Goal: Task Accomplishment & Management: Complete application form

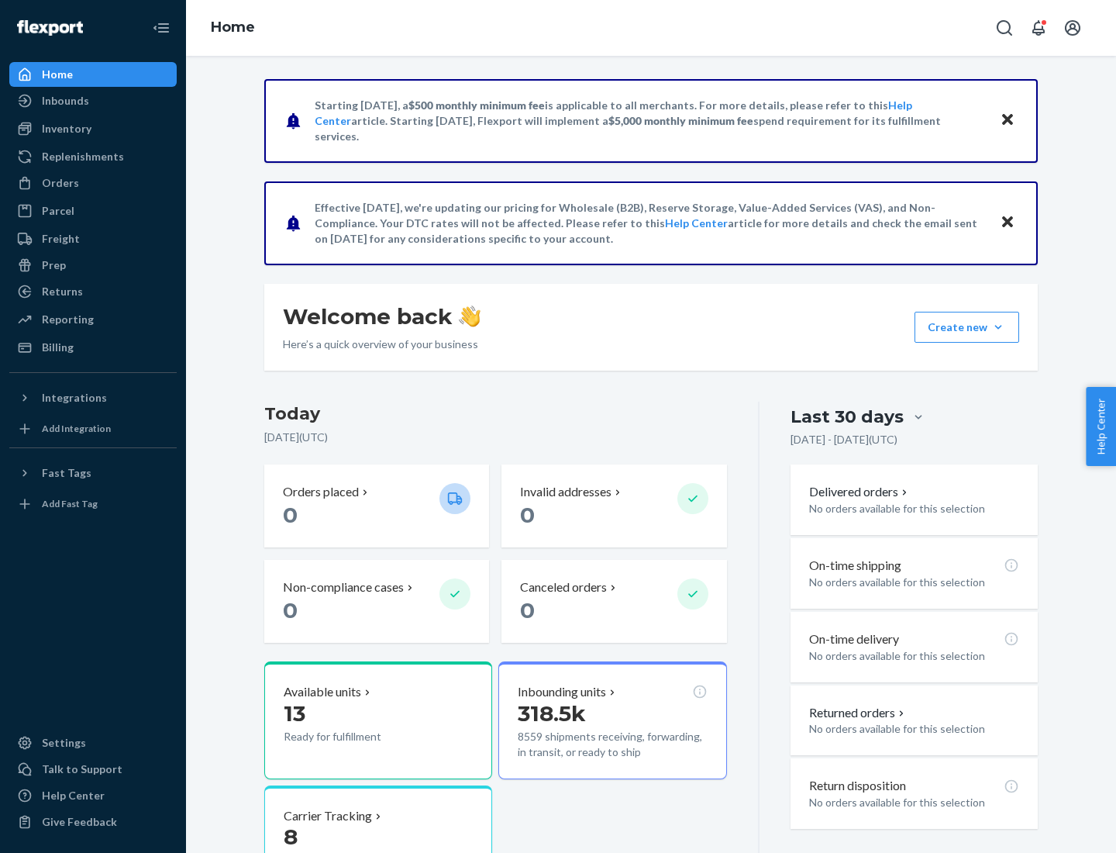
click at [999, 327] on button "Create new Create new inbound Create new order Create new product" at bounding box center [967, 327] width 105 height 31
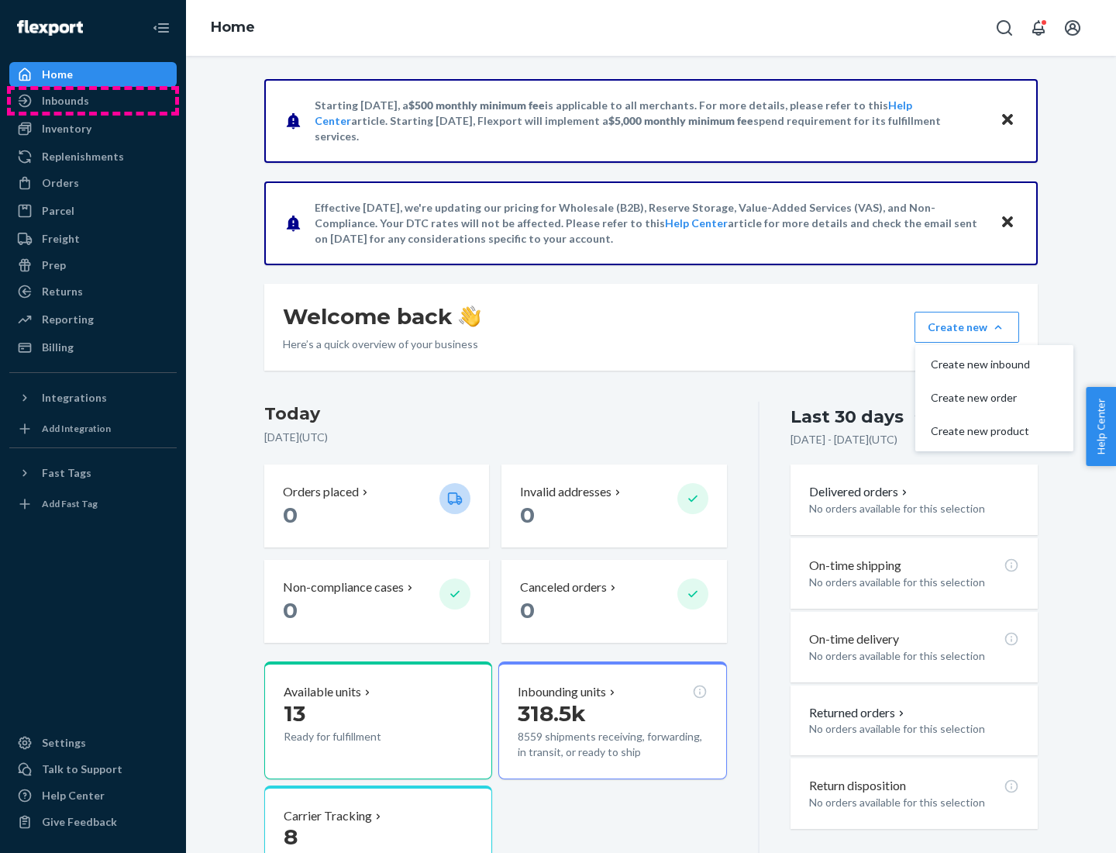
click at [93, 101] on div "Inbounds" at bounding box center [93, 101] width 164 height 22
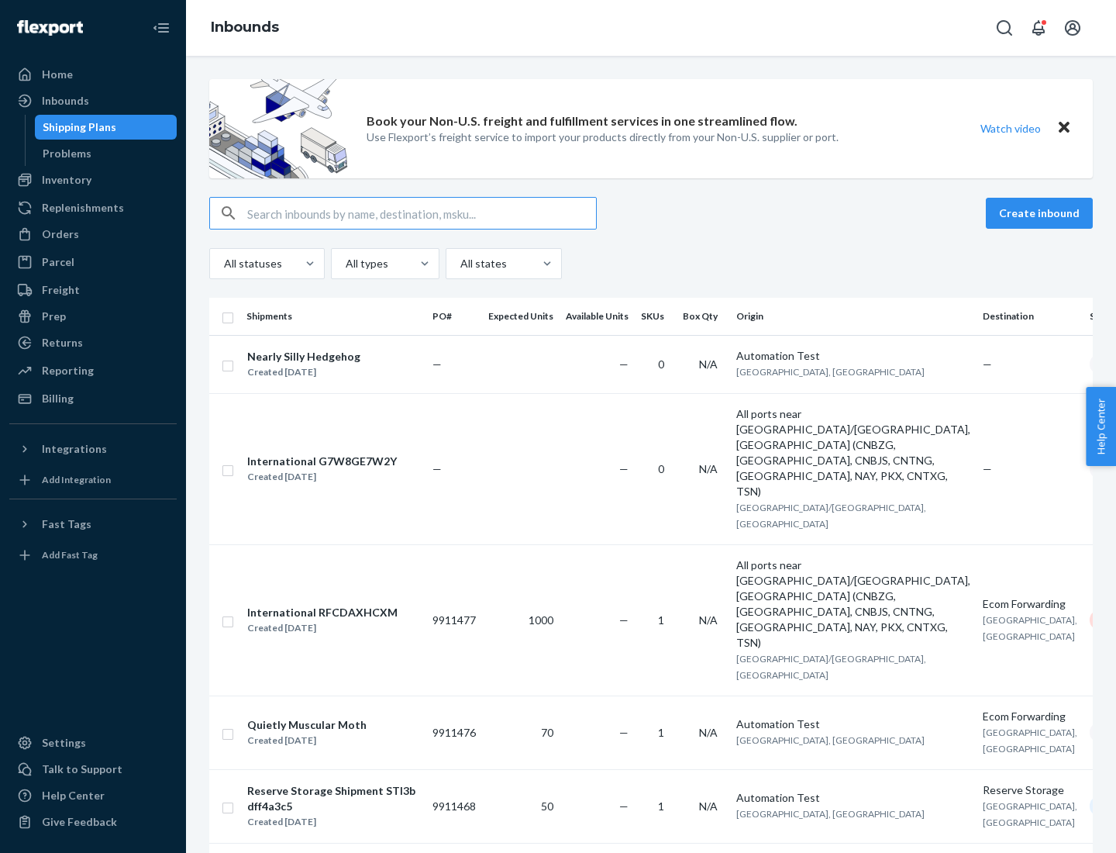
click at [1042, 213] on button "Create inbound" at bounding box center [1039, 213] width 107 height 31
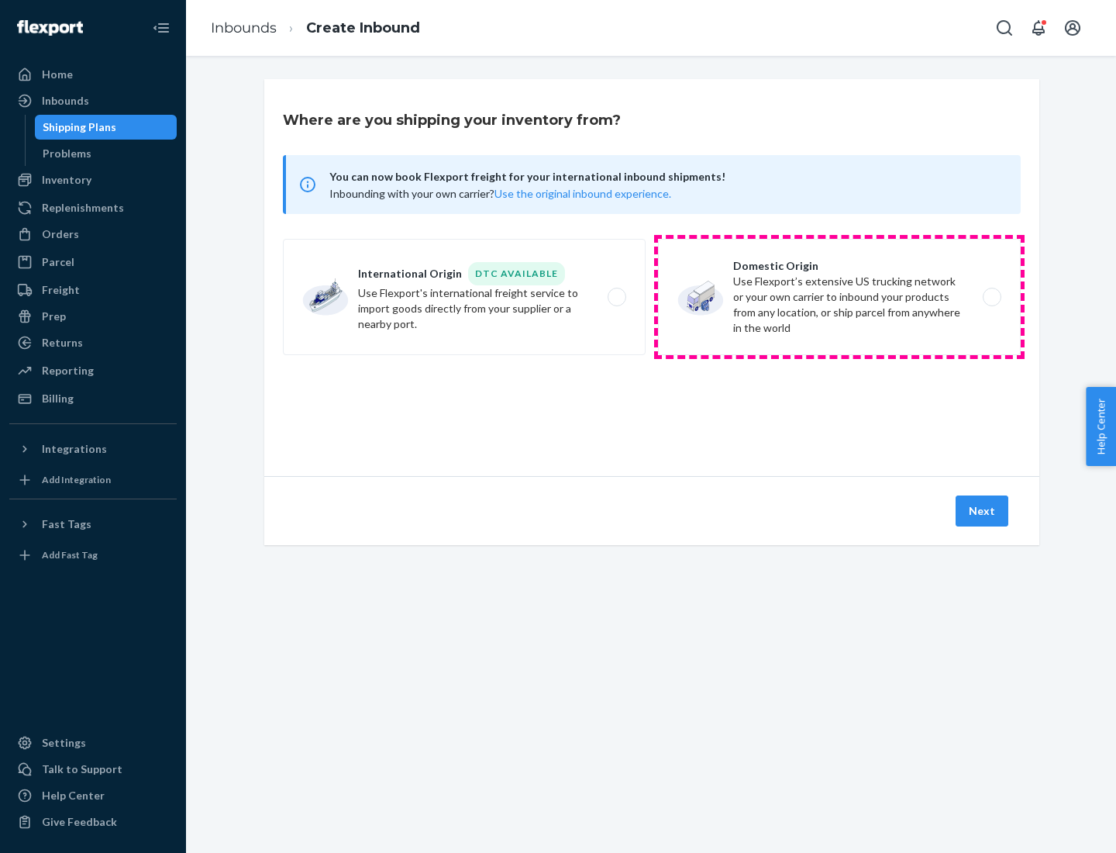
click at [840, 297] on label "Domestic Origin Use Flexport’s extensive US trucking network or your own carrie…" at bounding box center [839, 297] width 363 height 116
click at [992, 297] on input "Domestic Origin Use Flexport’s extensive US trucking network or your own carrie…" at bounding box center [997, 297] width 10 height 10
radio input "true"
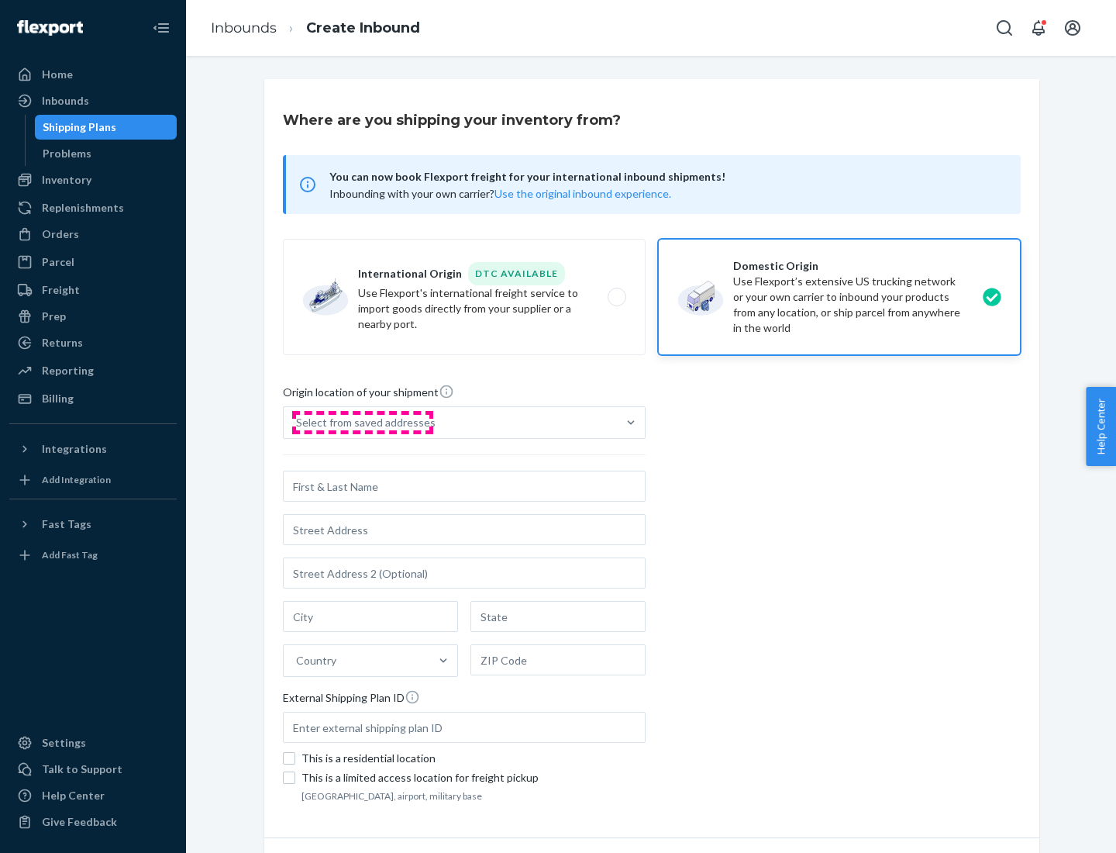
click at [362, 423] on div "Select from saved addresses" at bounding box center [366, 423] width 140 height 16
click at [298, 423] on input "Select from saved addresses" at bounding box center [297, 423] width 2 height 16
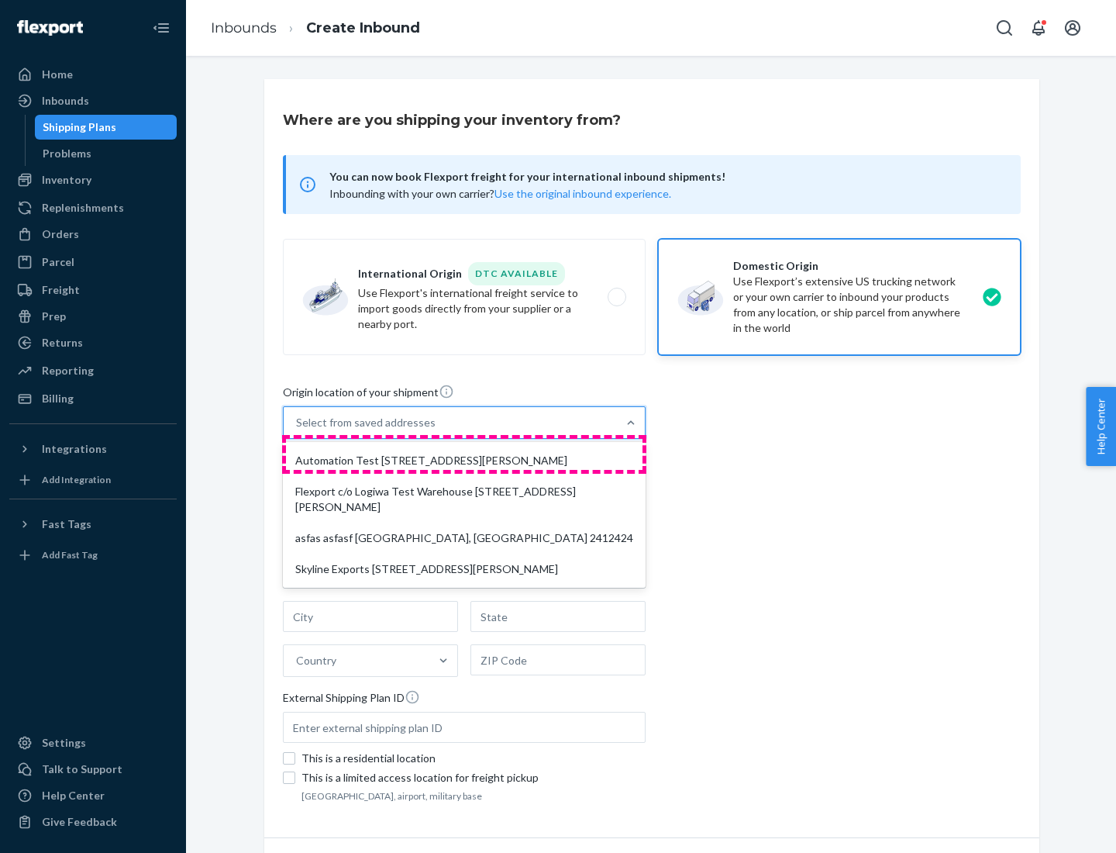
scroll to position [6, 0]
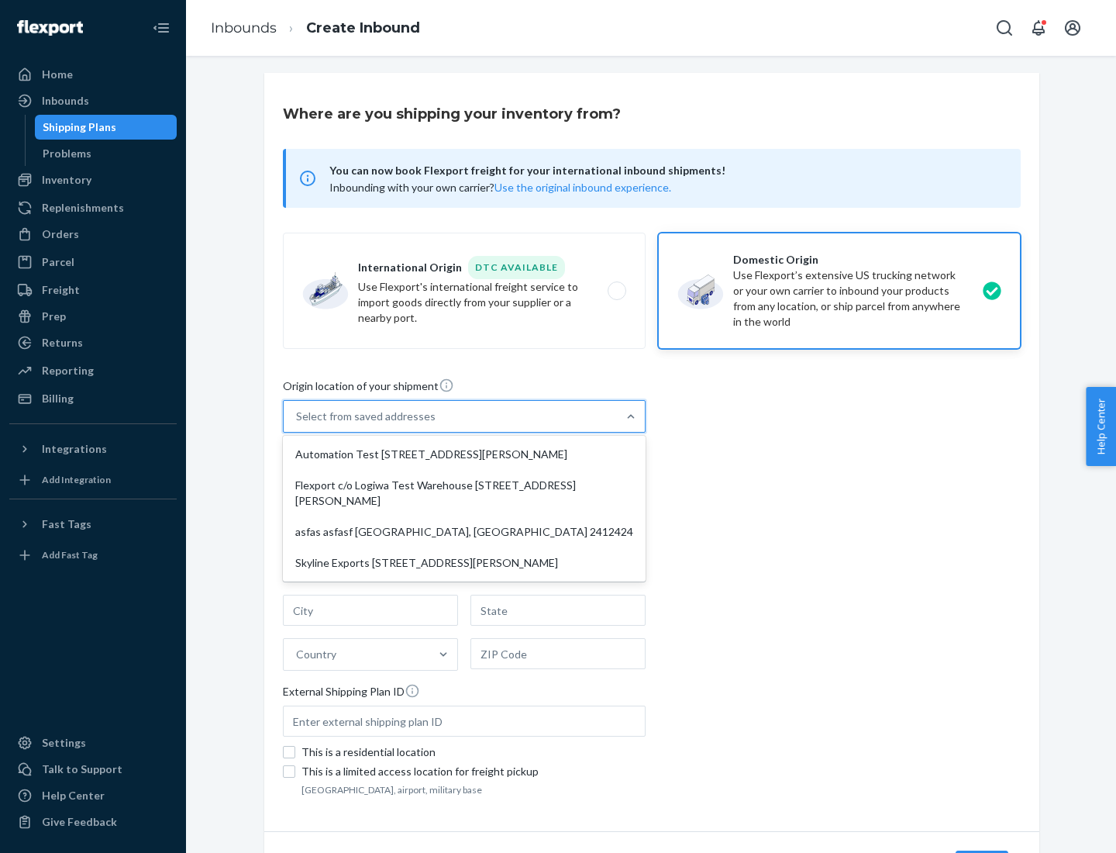
click at [464, 454] on div "Automation Test [STREET_ADDRESS][PERSON_NAME]" at bounding box center [464, 454] width 357 height 31
click at [298, 424] on input "option Automation Test [STREET_ADDRESS][PERSON_NAME] focused, 1 of 4. 4 results…" at bounding box center [297, 417] width 2 height 16
type input "Automation Test"
type input "9th Floor"
type input "[GEOGRAPHIC_DATA]"
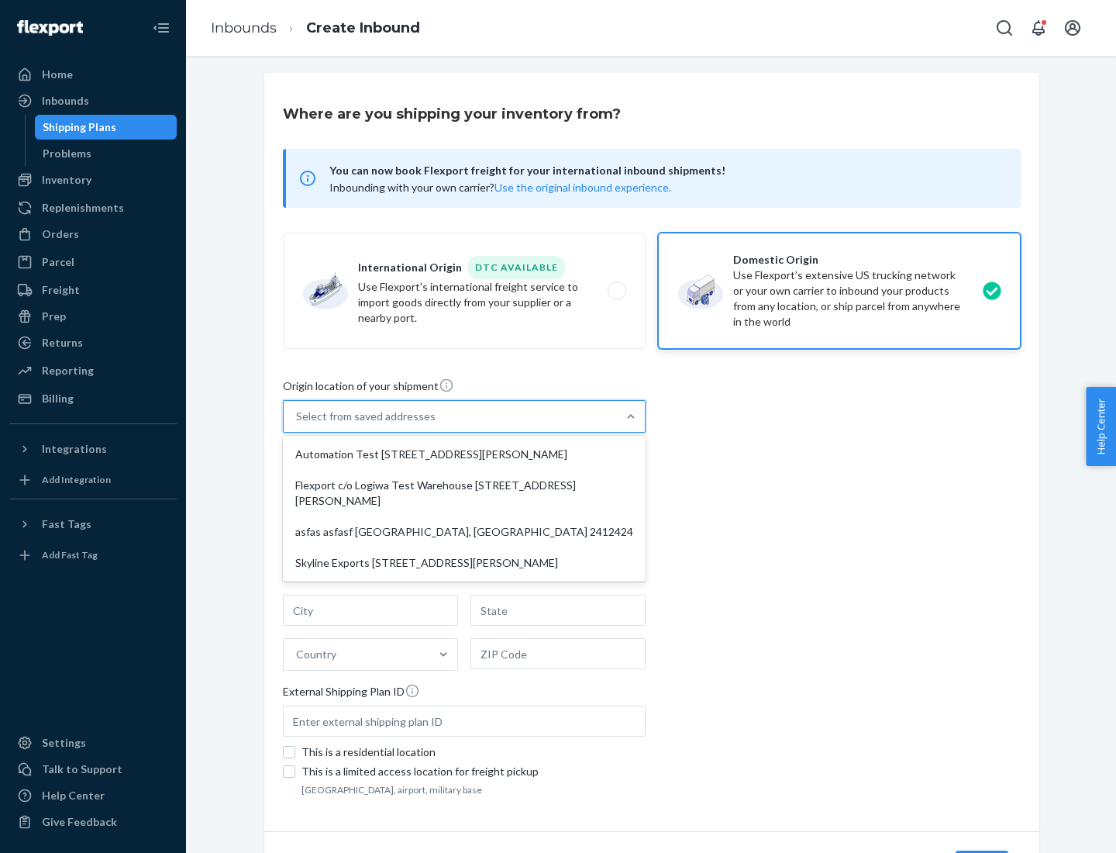
type input "CA"
type input "94104"
type input "[STREET_ADDRESS][PERSON_NAME]"
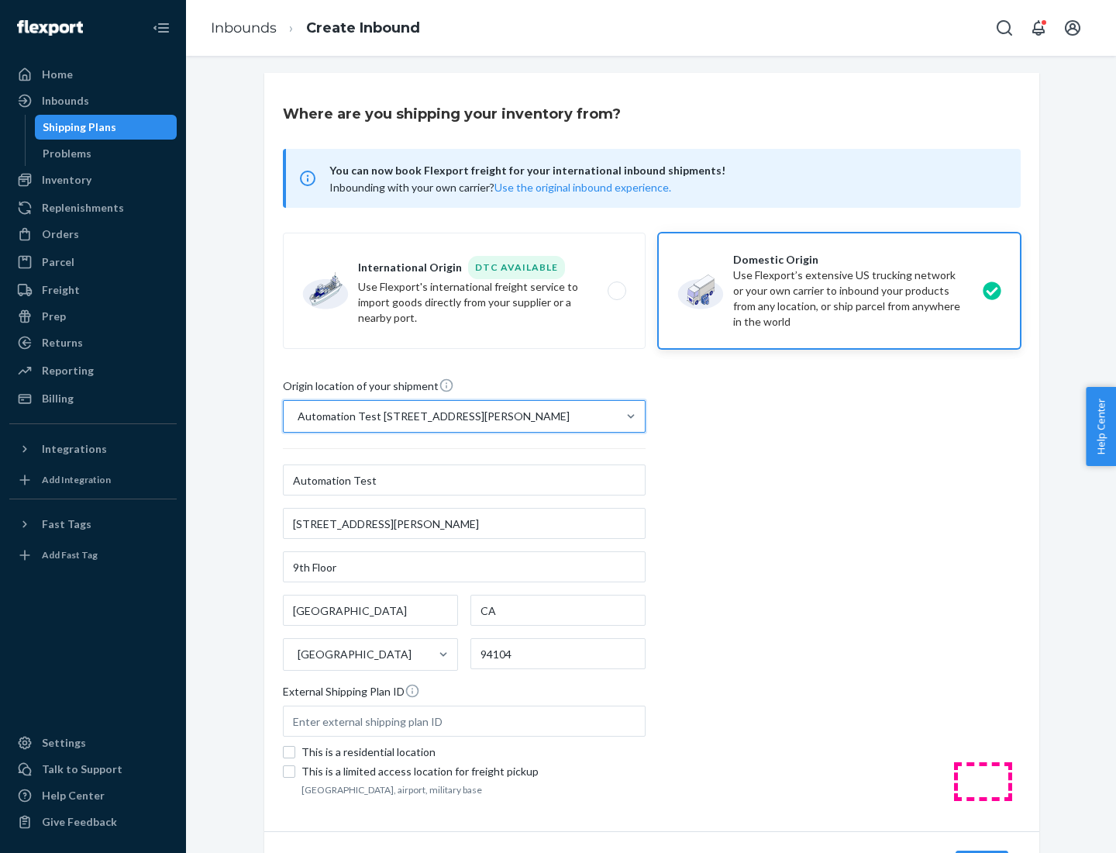
scroll to position [91, 0]
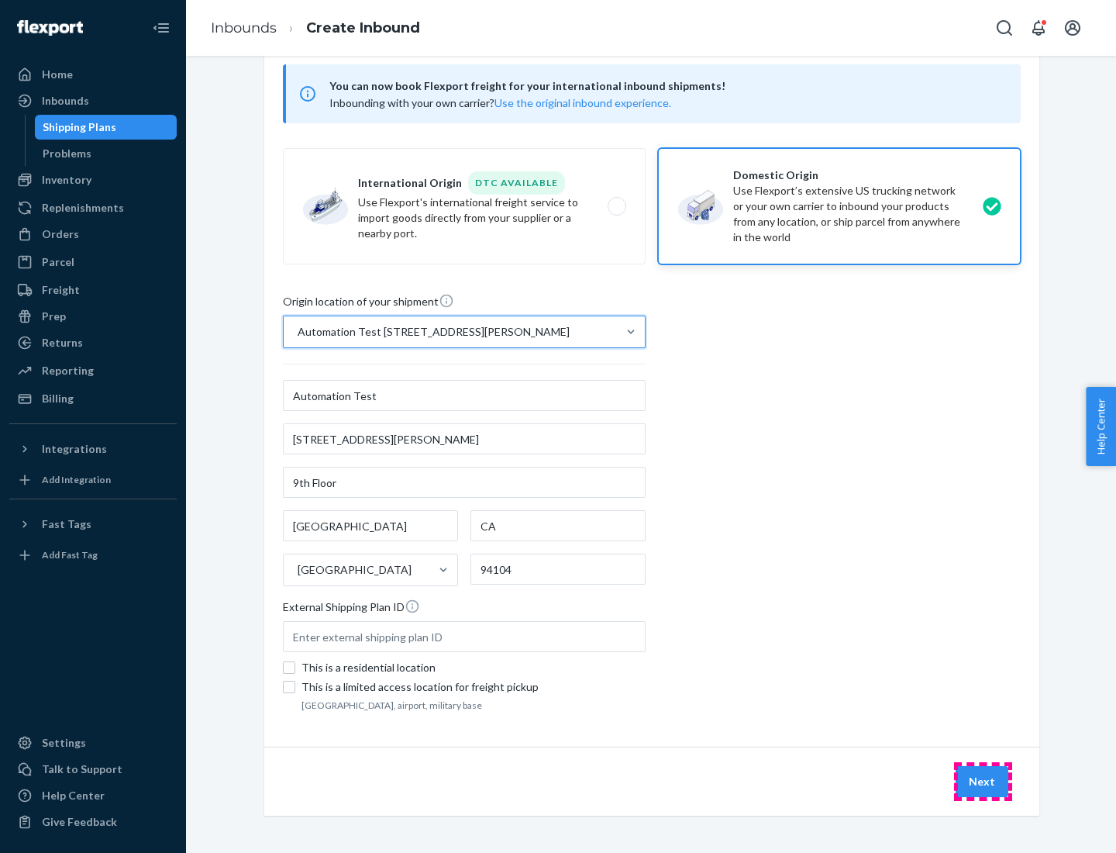
click at [983, 782] on button "Next" at bounding box center [982, 781] width 53 height 31
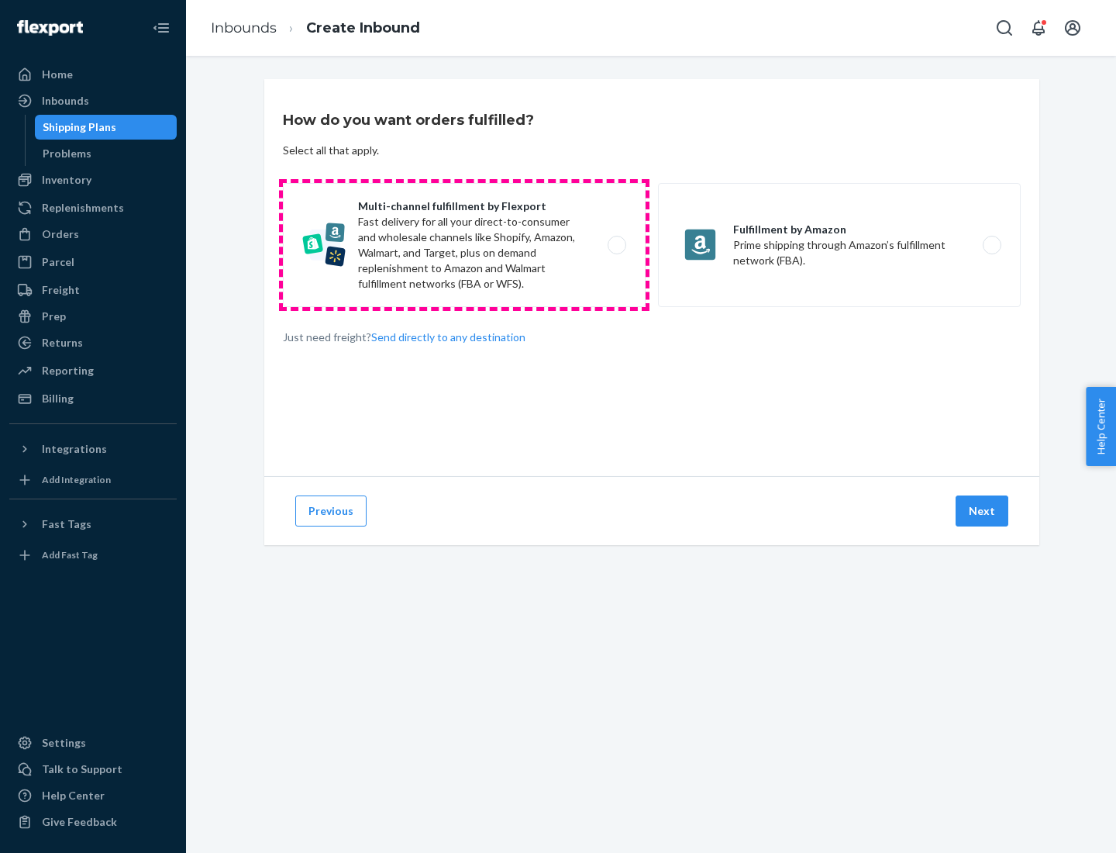
click at [464, 245] on label "Multi-channel fulfillment by Flexport Fast delivery for all your direct-to-cons…" at bounding box center [464, 245] width 363 height 124
click at [616, 245] on input "Multi-channel fulfillment by Flexport Fast delivery for all your direct-to-cons…" at bounding box center [621, 245] width 10 height 10
radio input "true"
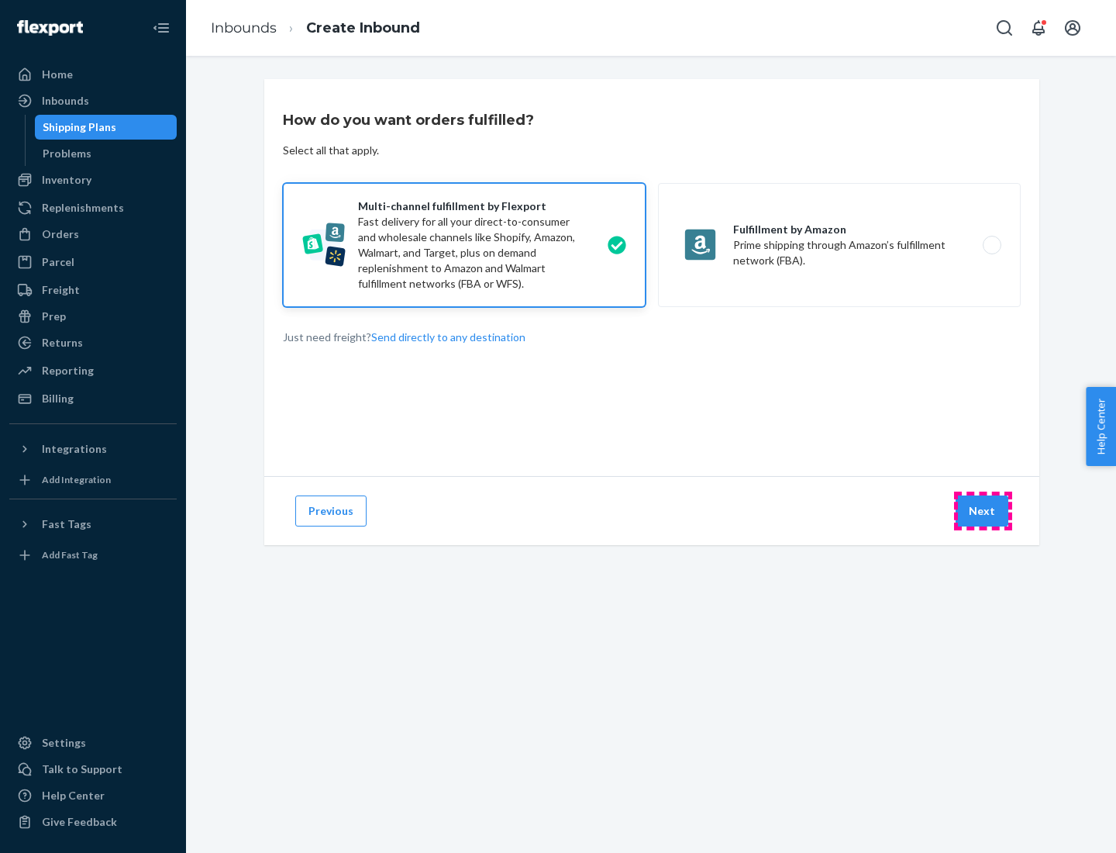
click at [983, 511] on button "Next" at bounding box center [982, 510] width 53 height 31
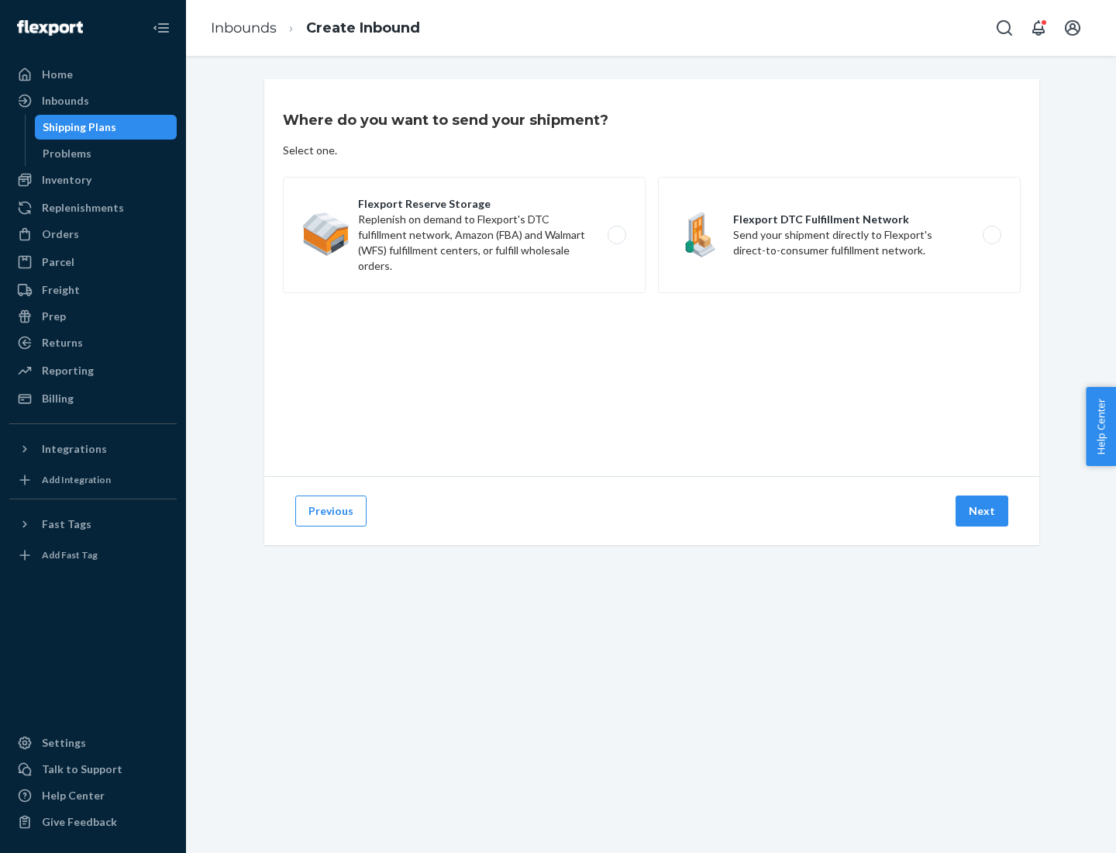
click at [840, 235] on label "Flexport DTC Fulfillment Network Send your shipment directly to Flexport's dire…" at bounding box center [839, 235] width 363 height 116
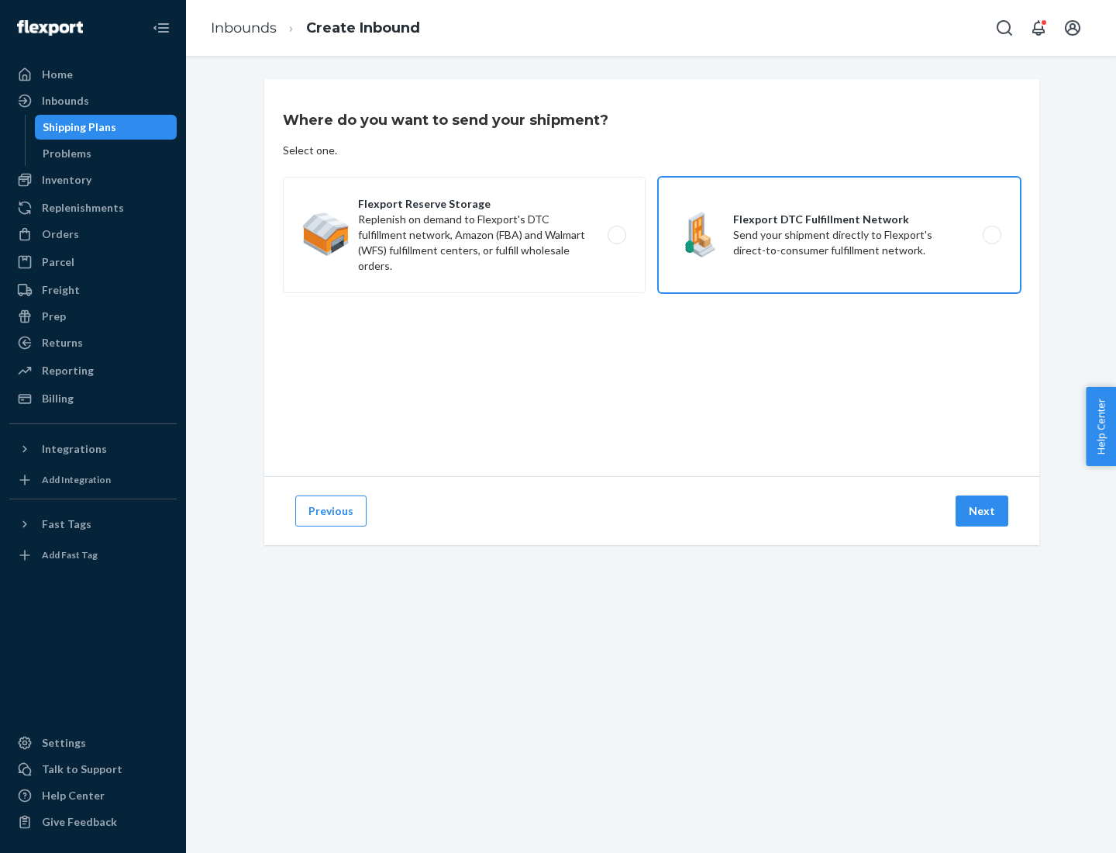
click at [992, 235] on input "Flexport DTC Fulfillment Network Send your shipment directly to Flexport's dire…" at bounding box center [997, 235] width 10 height 10
radio input "true"
click at [983, 511] on button "Next" at bounding box center [982, 510] width 53 height 31
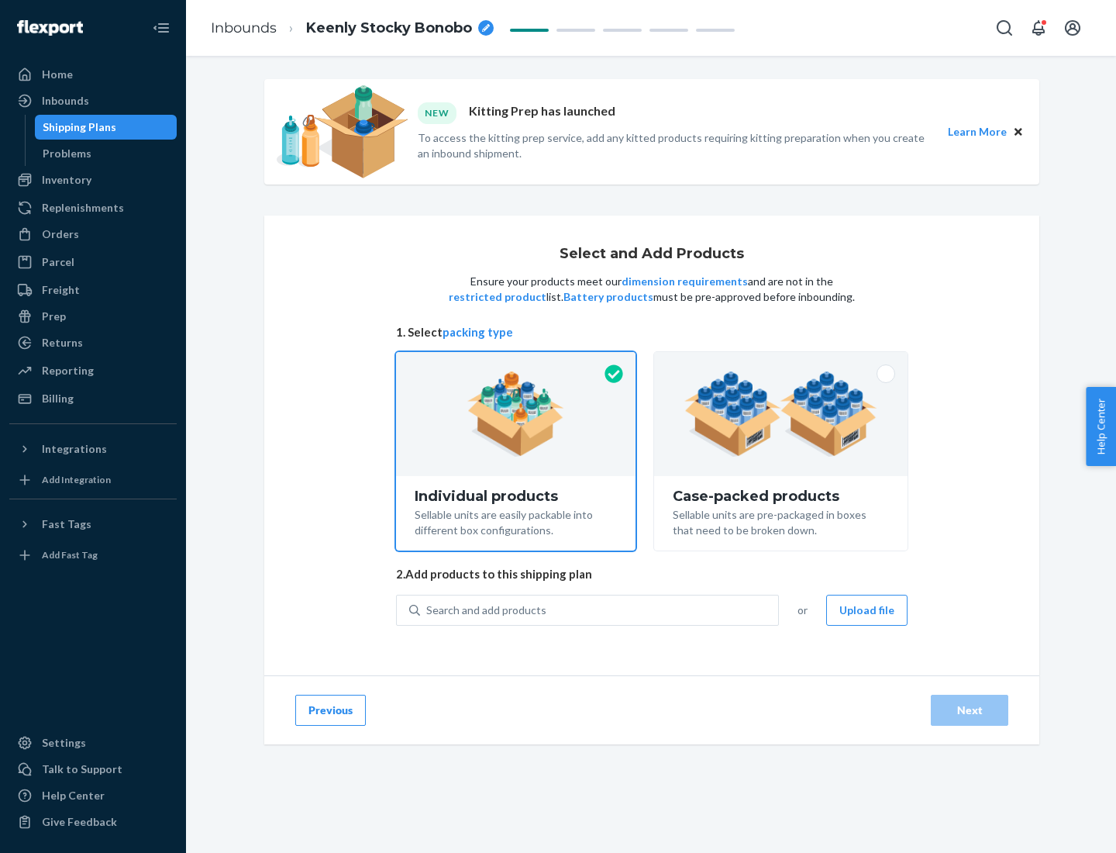
click at [782, 414] on img at bounding box center [781, 413] width 193 height 85
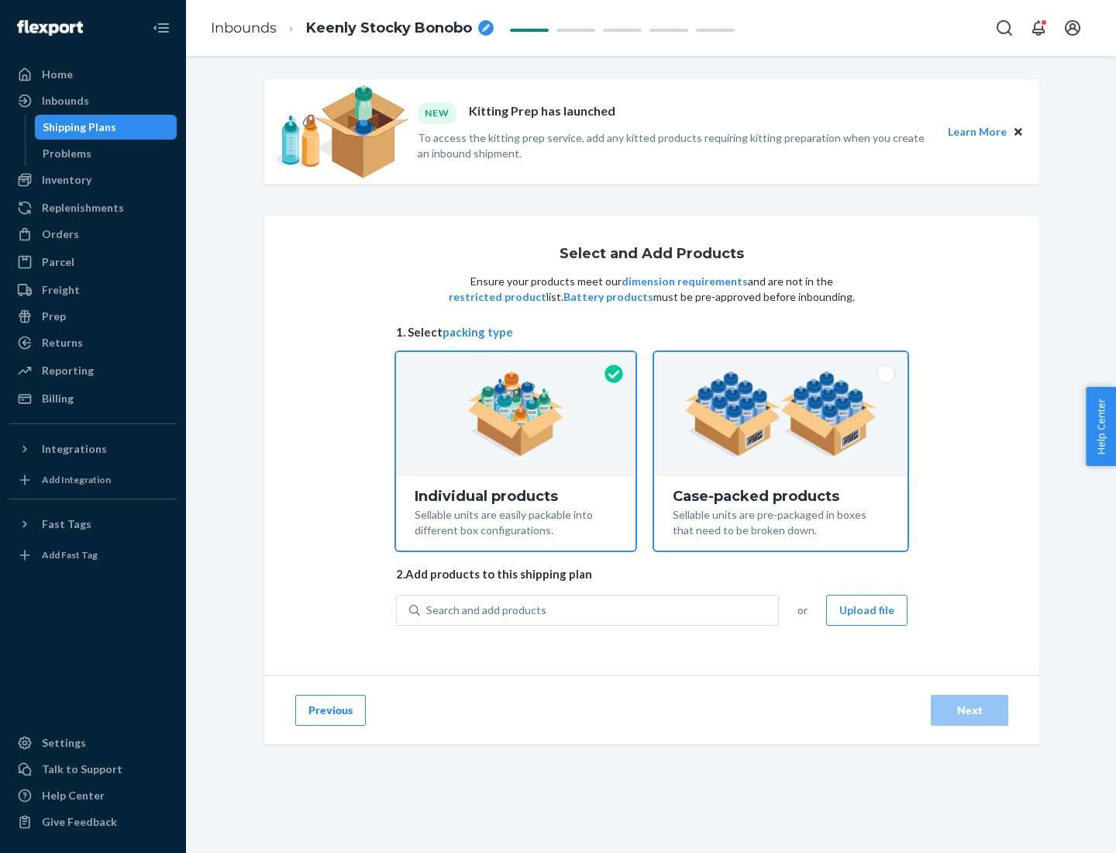
click at [782, 362] on input "Case-packed products Sellable units are pre-packaged in boxes that need to be b…" at bounding box center [781, 357] width 10 height 10
radio input "true"
radio input "false"
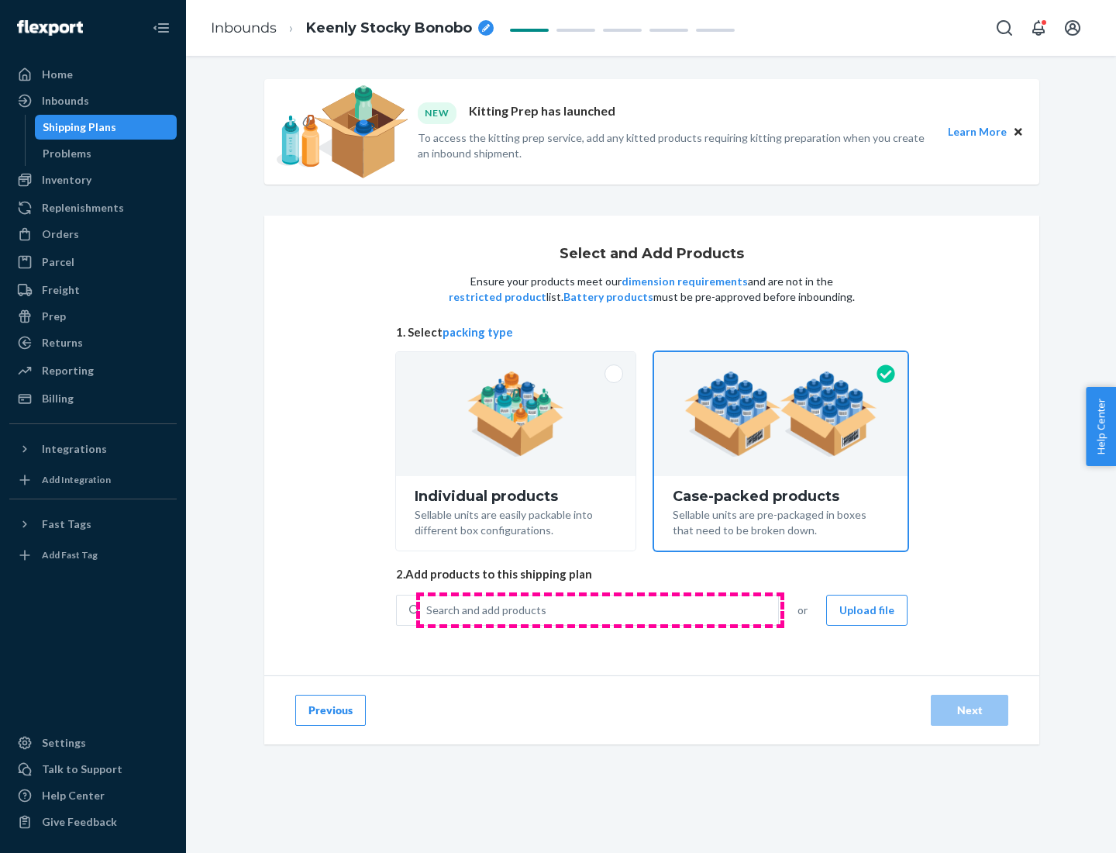
click at [600, 609] on div "Search and add products" at bounding box center [599, 610] width 358 height 28
click at [428, 609] on input "Search and add products" at bounding box center [427, 610] width 2 height 16
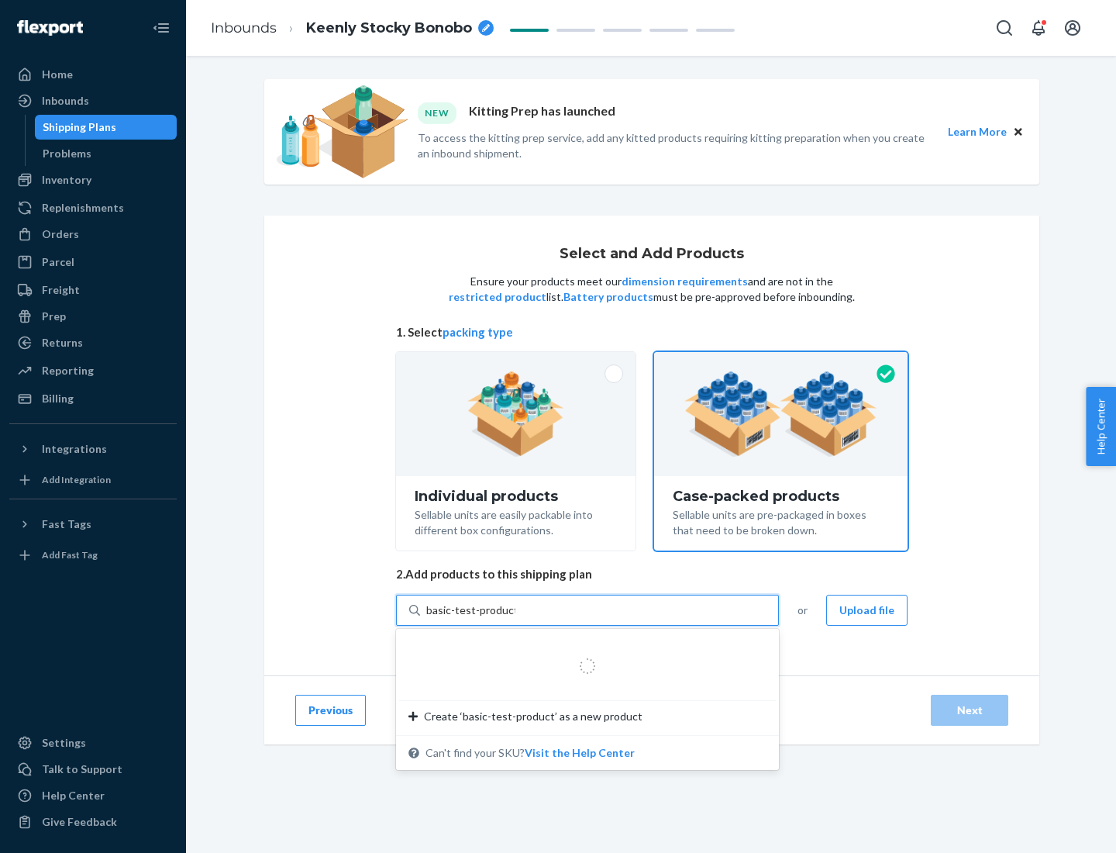
type input "basic-test-product-1"
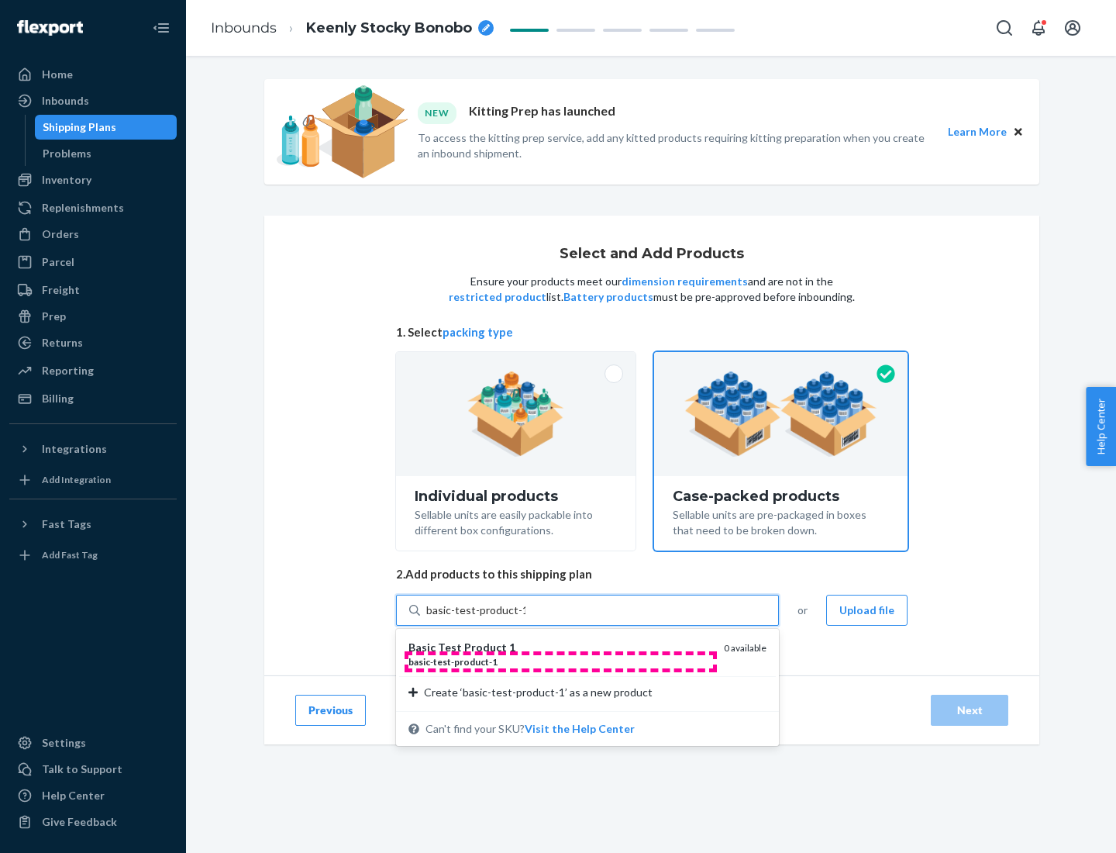
click at [561, 661] on div "basic - test - product - 1" at bounding box center [560, 661] width 303 height 13
click at [526, 618] on input "basic-test-product-1" at bounding box center [475, 610] width 99 height 16
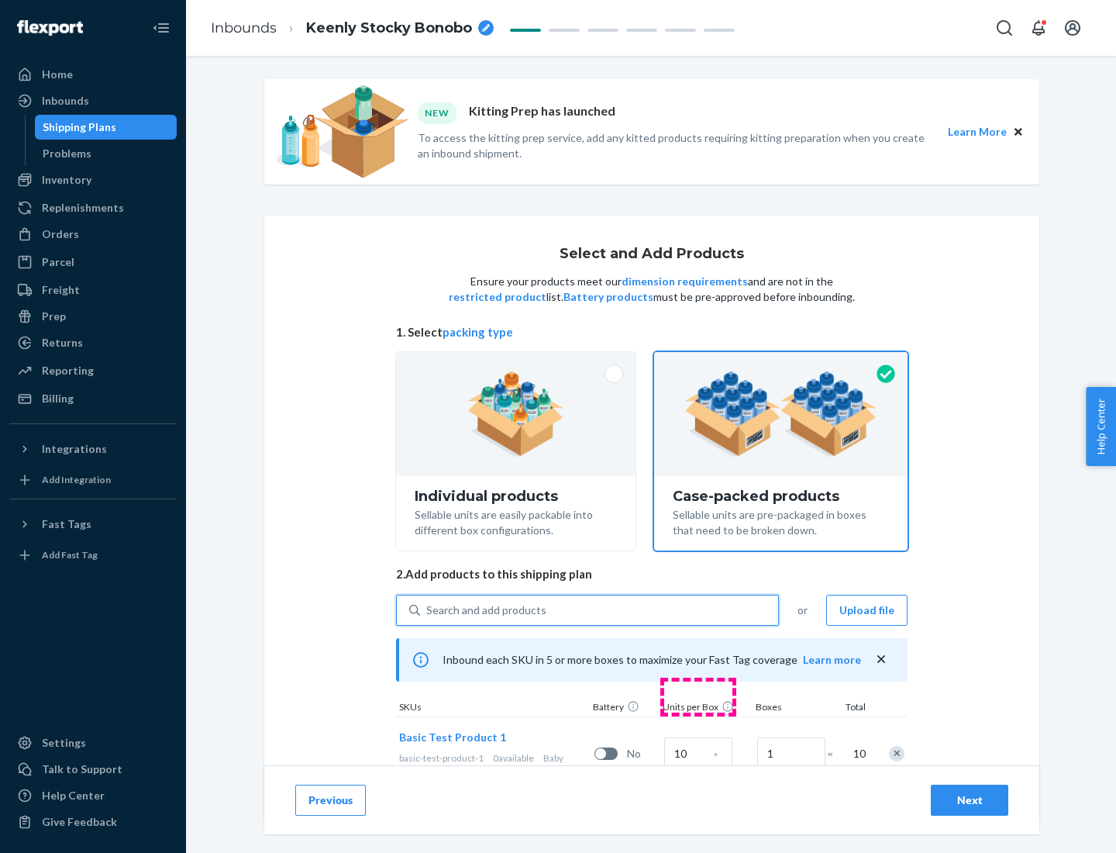
scroll to position [56, 0]
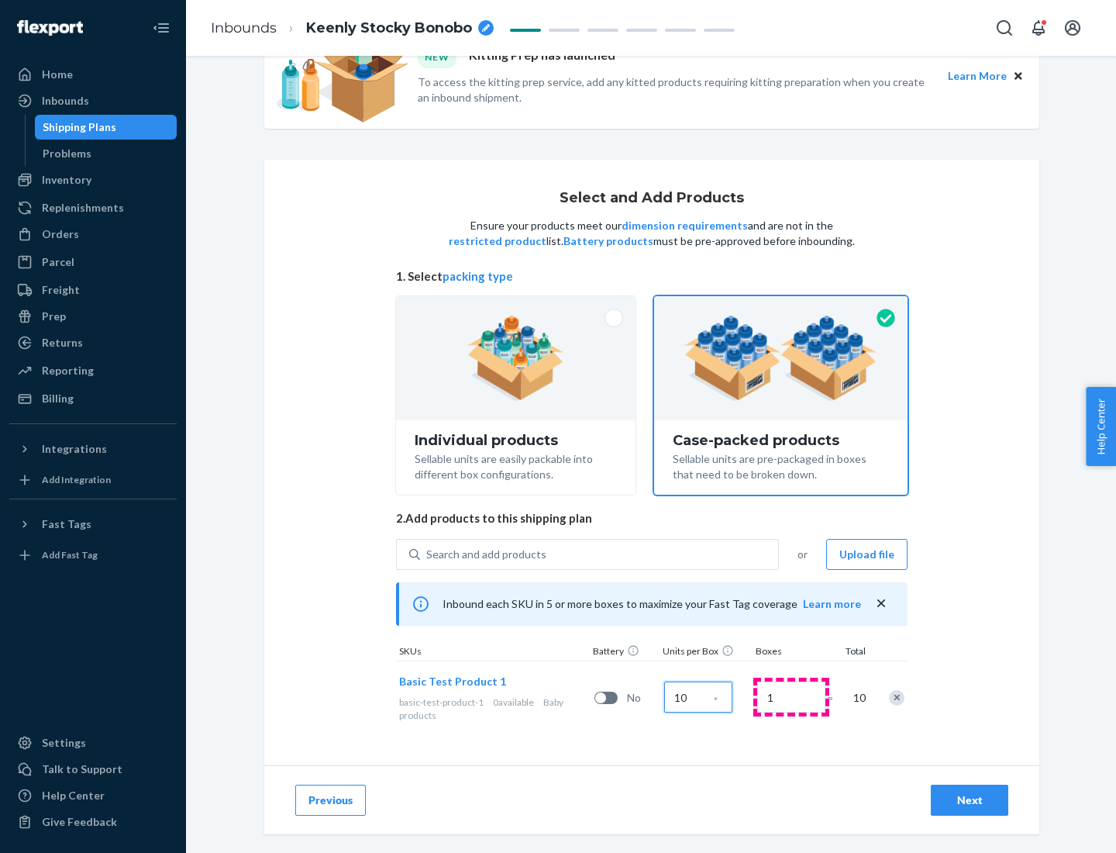
type input "10"
type input "7"
click at [970, 800] on div "Next" at bounding box center [969, 800] width 51 height 16
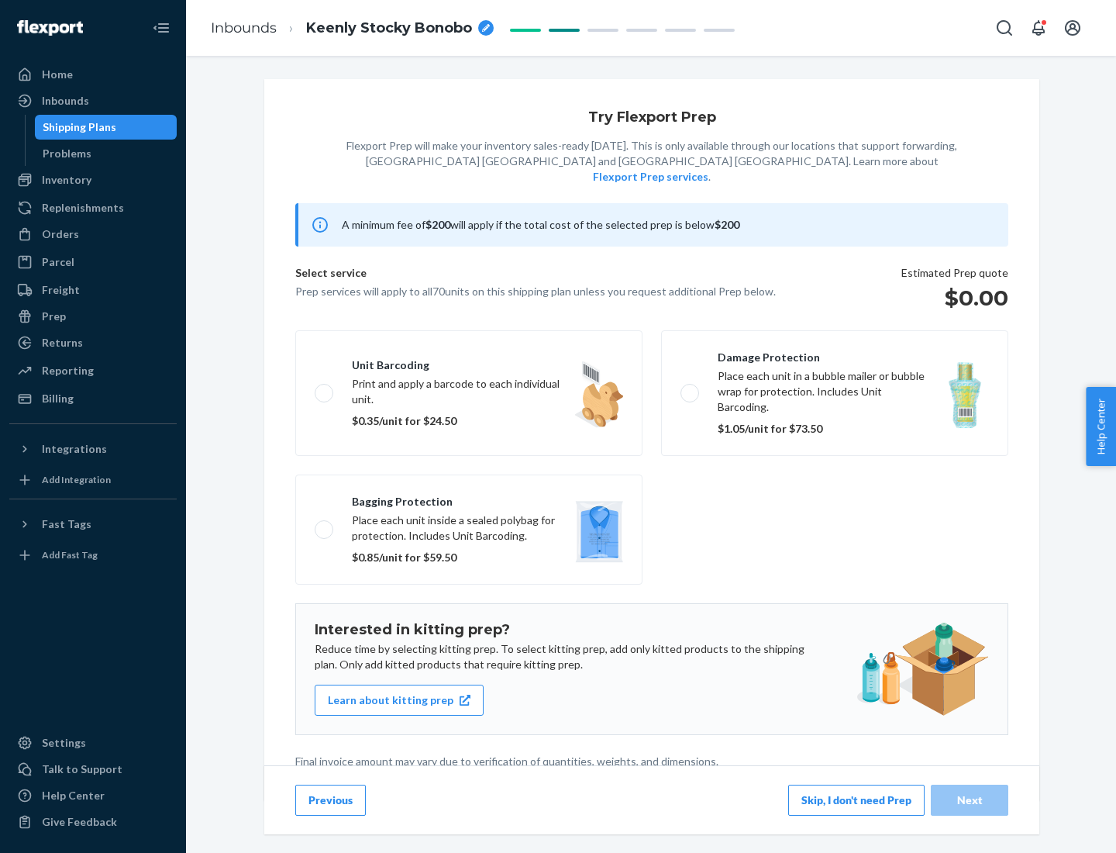
scroll to position [4, 0]
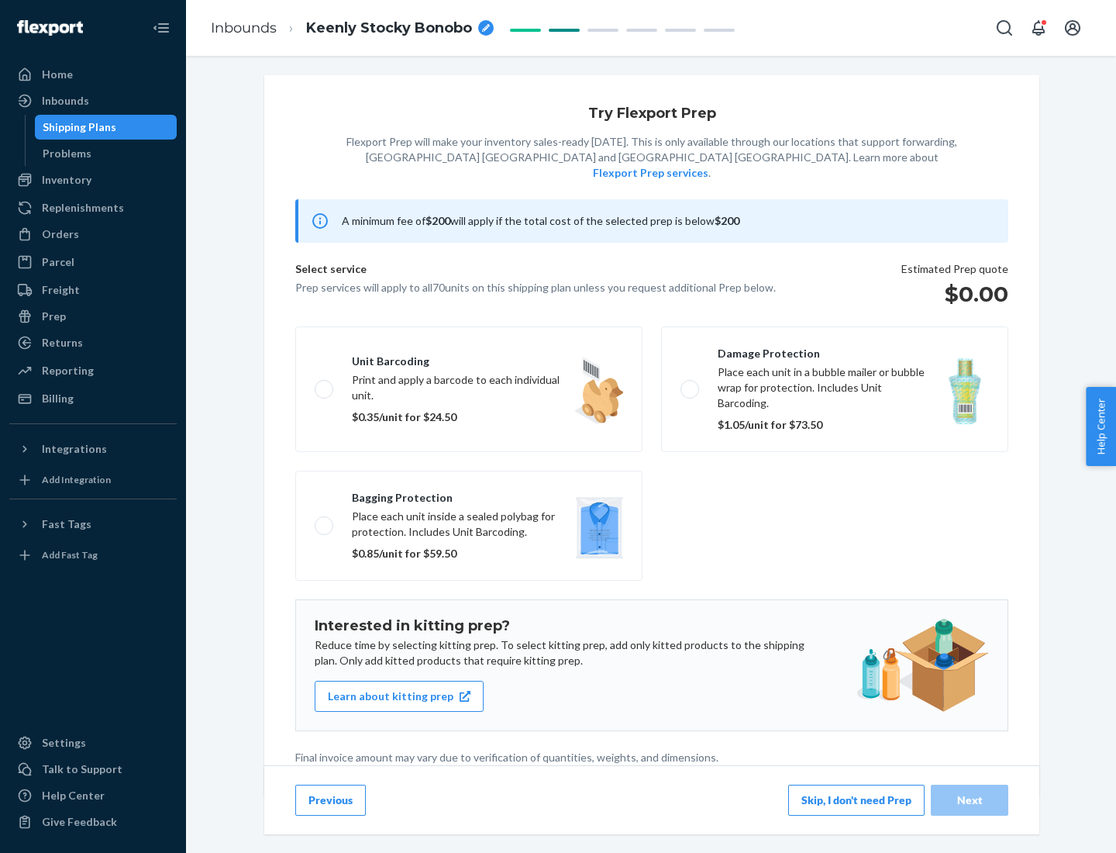
click at [469, 494] on label "Bagging protection Place each unit inside a sealed polybag for protection. Incl…" at bounding box center [468, 526] width 347 height 110
click at [325, 520] on input "Bagging protection Place each unit inside a sealed polybag for protection. Incl…" at bounding box center [320, 525] width 10 height 10
checkbox input "true"
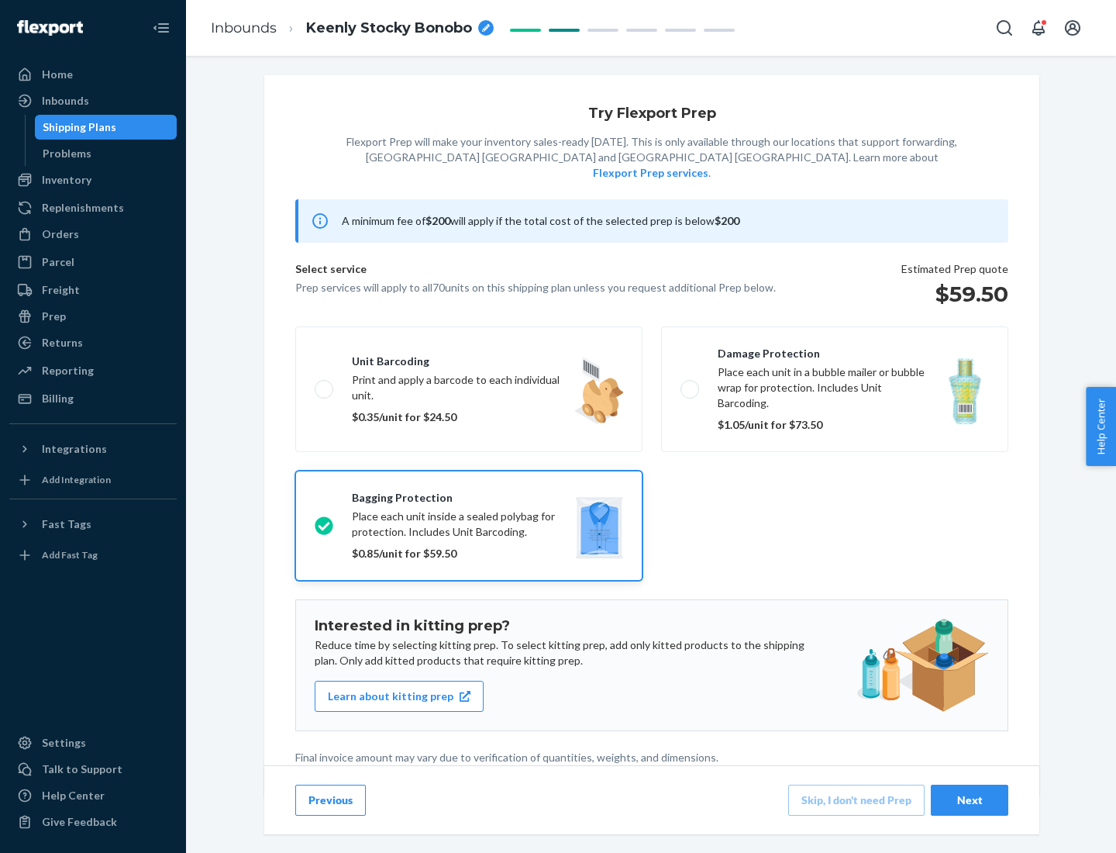
click at [970, 799] on div "Next" at bounding box center [969, 800] width 51 height 16
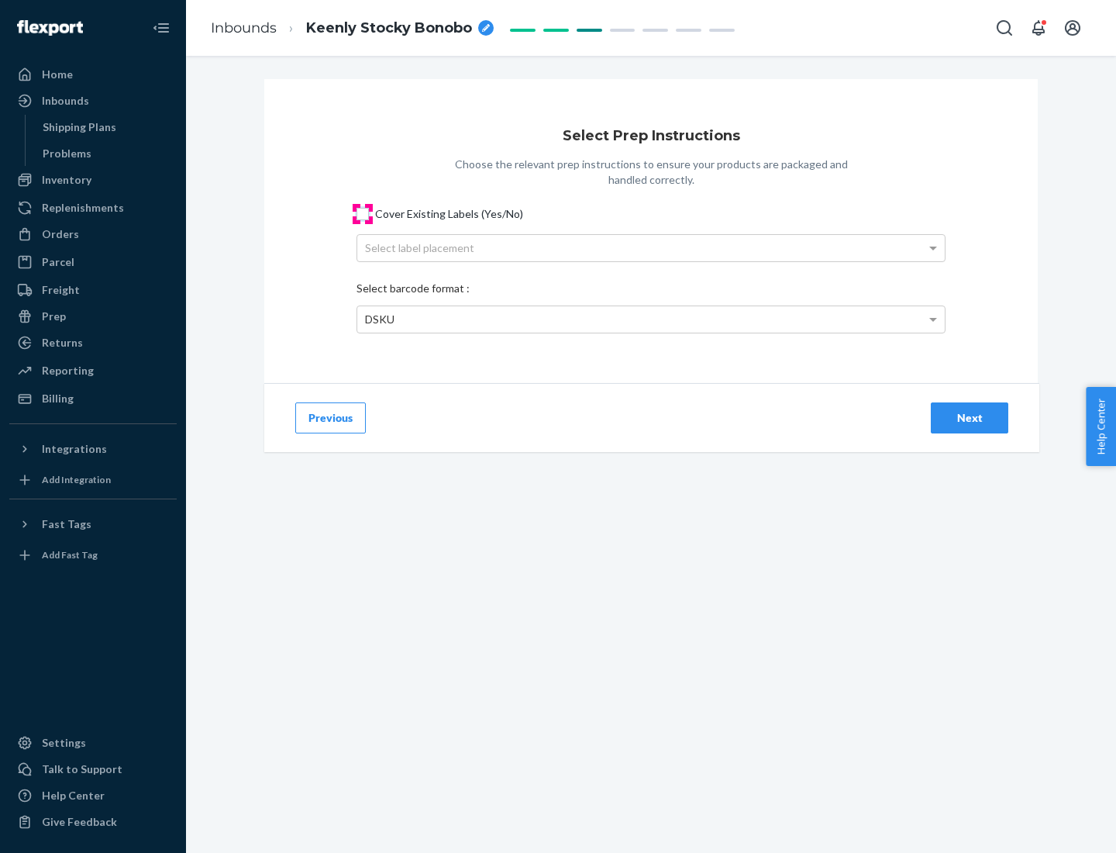
click at [363, 213] on input "Cover Existing Labels (Yes/No)" at bounding box center [363, 214] width 12 height 12
checkbox input "true"
click at [651, 247] on div "Select label placement" at bounding box center [651, 248] width 588 height 26
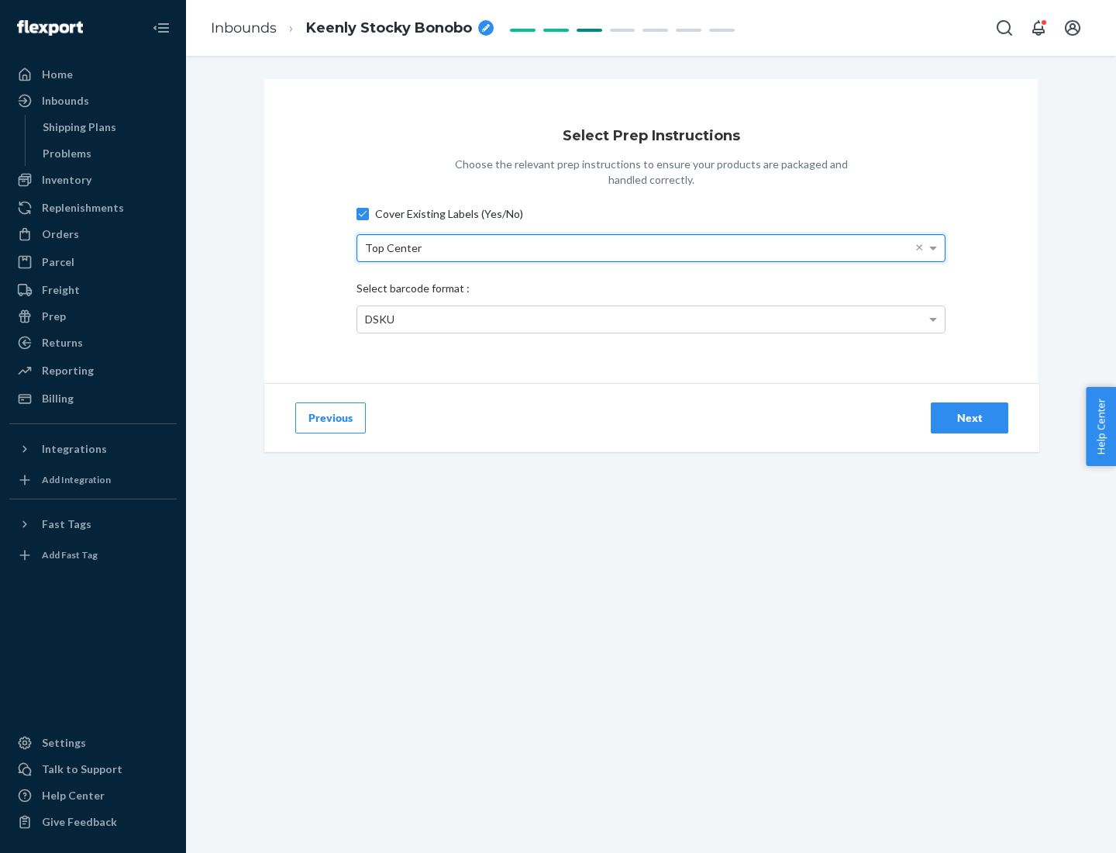
click at [651, 319] on div "DSKU" at bounding box center [651, 319] width 588 height 26
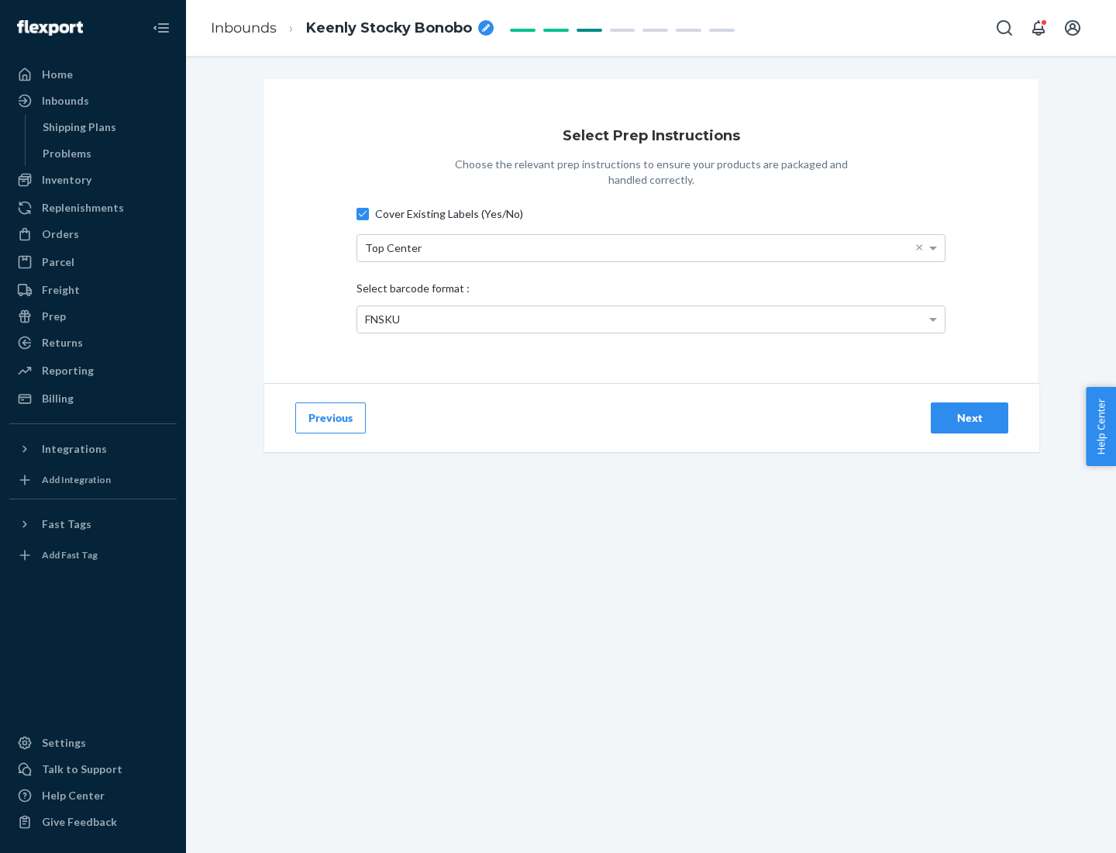
click at [970, 417] on div "Next" at bounding box center [969, 418] width 51 height 16
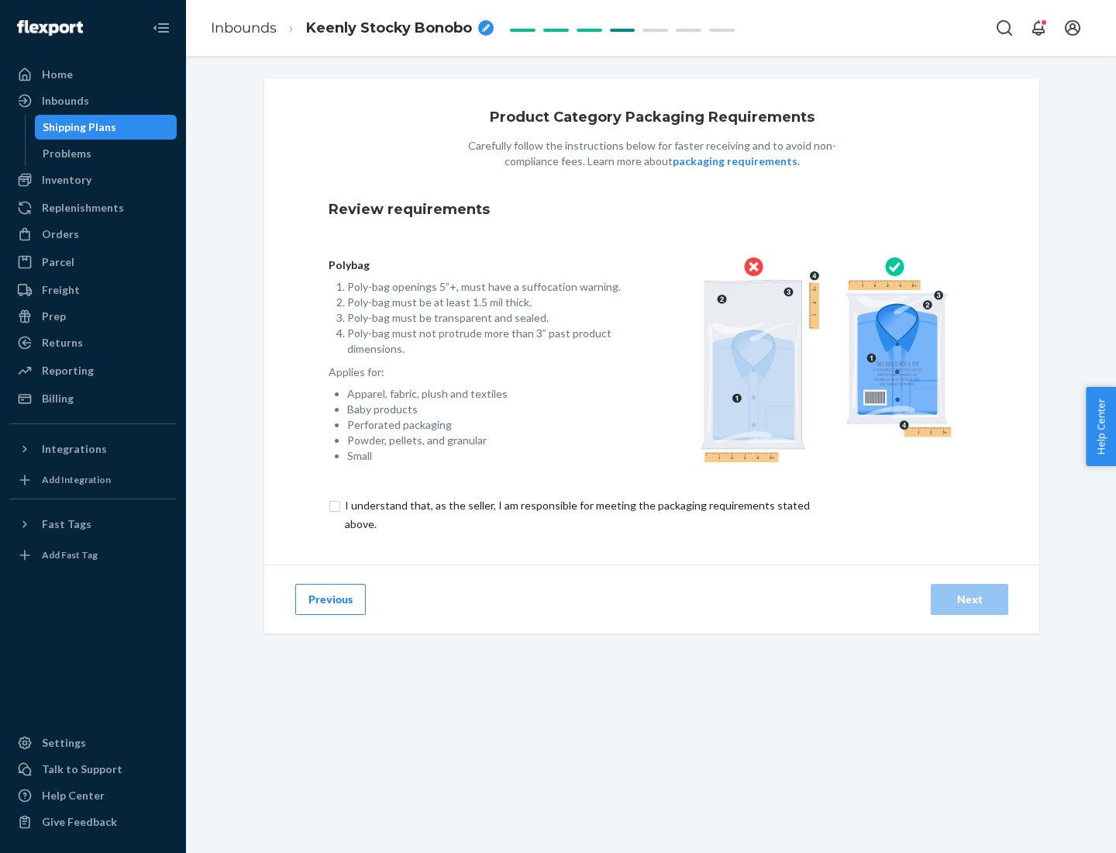
click at [576, 514] on input "checkbox" at bounding box center [587, 514] width 516 height 37
checkbox input "true"
click at [970, 599] on div "Next" at bounding box center [969, 600] width 51 height 16
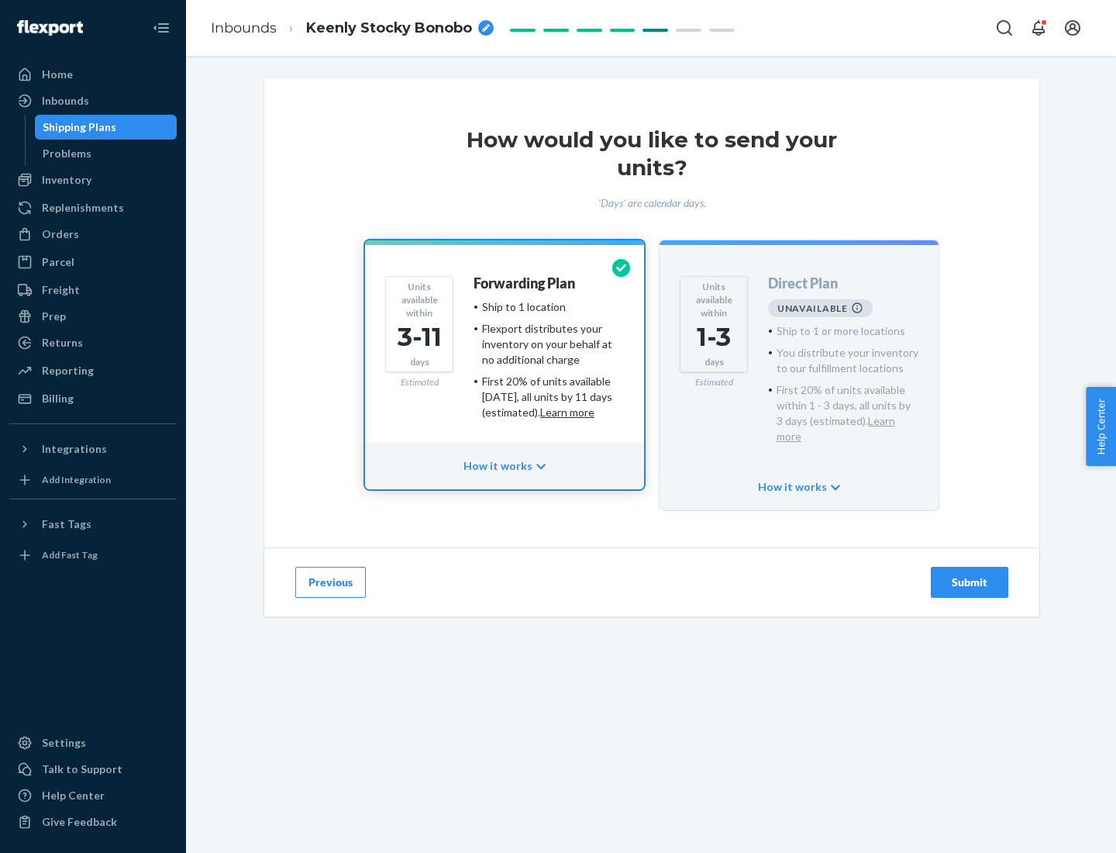
click at [526, 283] on h4 "Forwarding Plan" at bounding box center [525, 284] width 102 height 16
click at [970, 575] on div "Submit" at bounding box center [969, 583] width 51 height 16
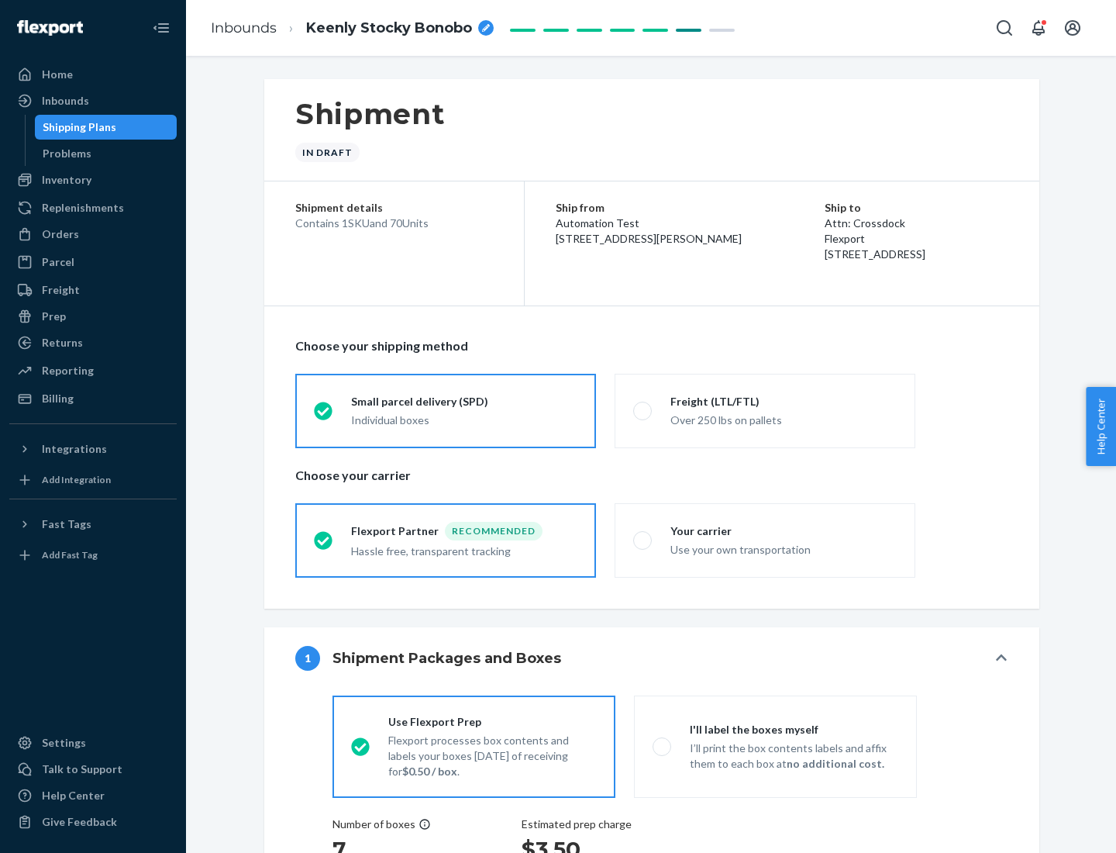
radio input "true"
radio input "false"
radio input "true"
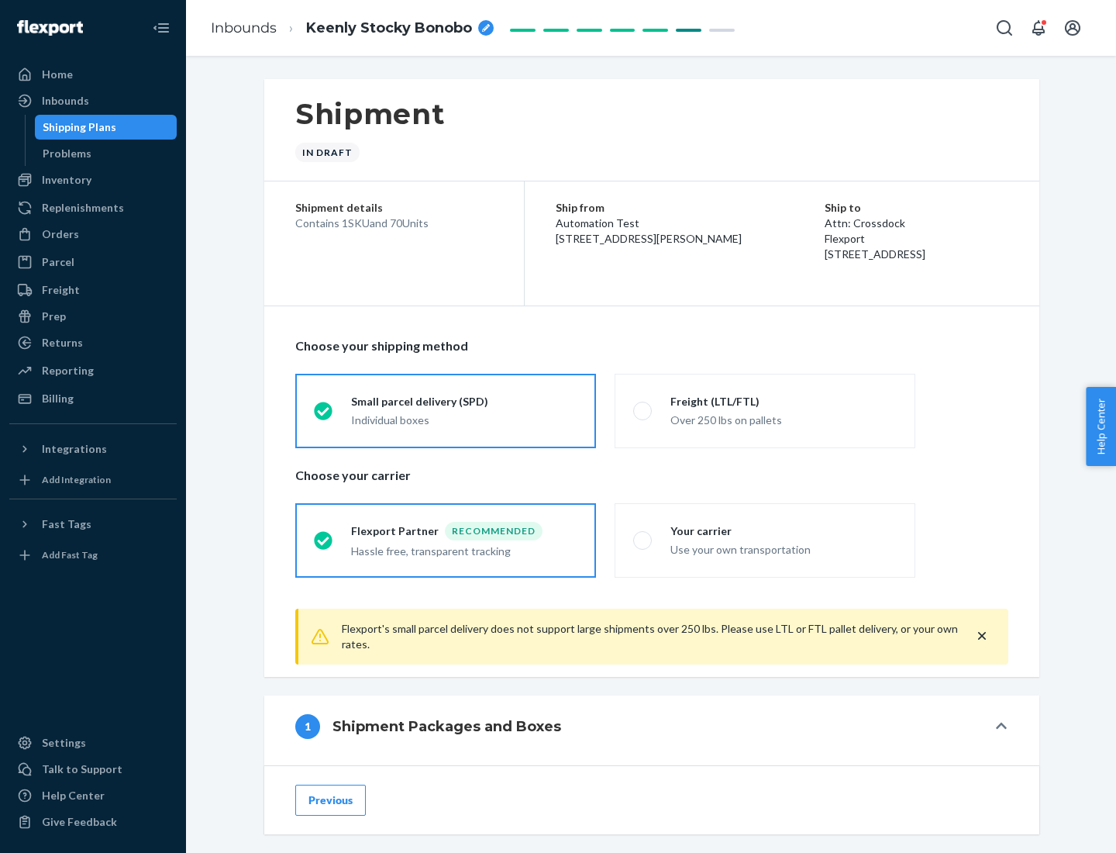
click at [464, 418] on div "Individual boxes" at bounding box center [464, 420] width 226 height 16
click at [324, 416] on input "Small parcel delivery (SPD) Individual boxes" at bounding box center [319, 411] width 10 height 10
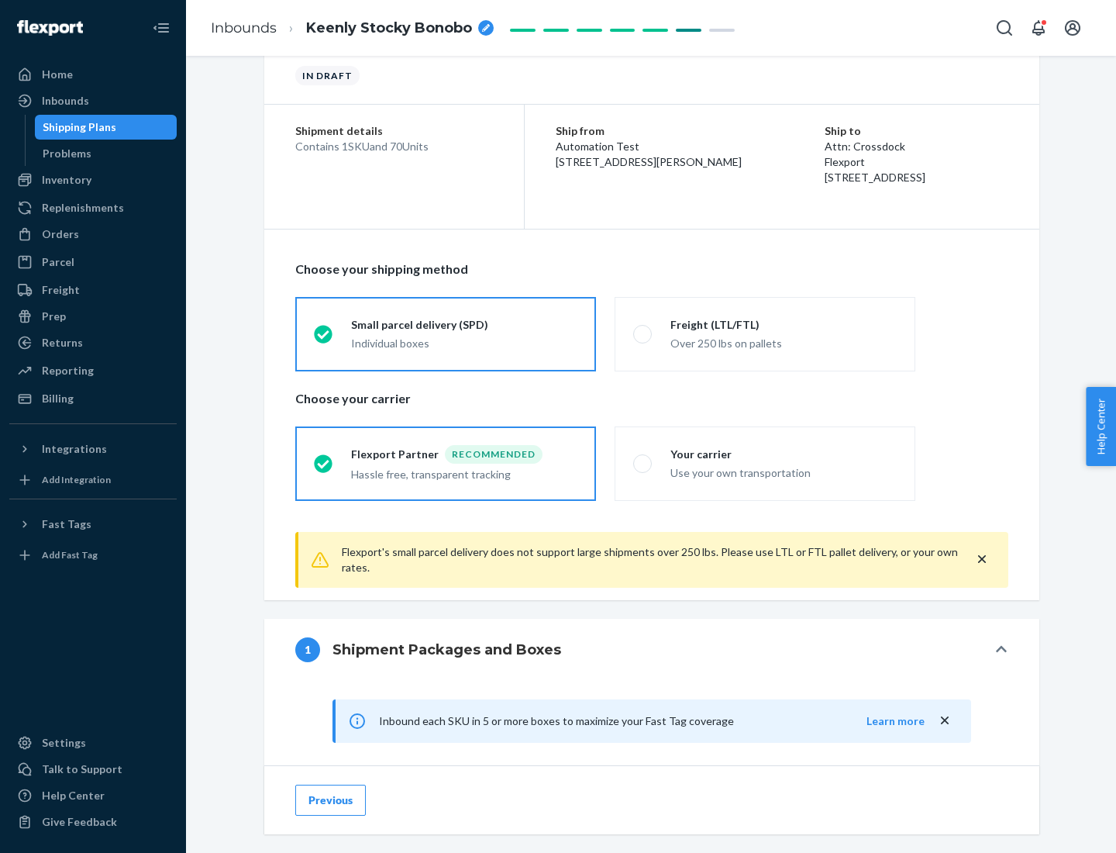
click at [784, 454] on div "Your carrier" at bounding box center [784, 455] width 226 height 16
click at [644, 458] on input "Your carrier Use your own transportation" at bounding box center [638, 463] width 10 height 10
radio input "true"
radio input "false"
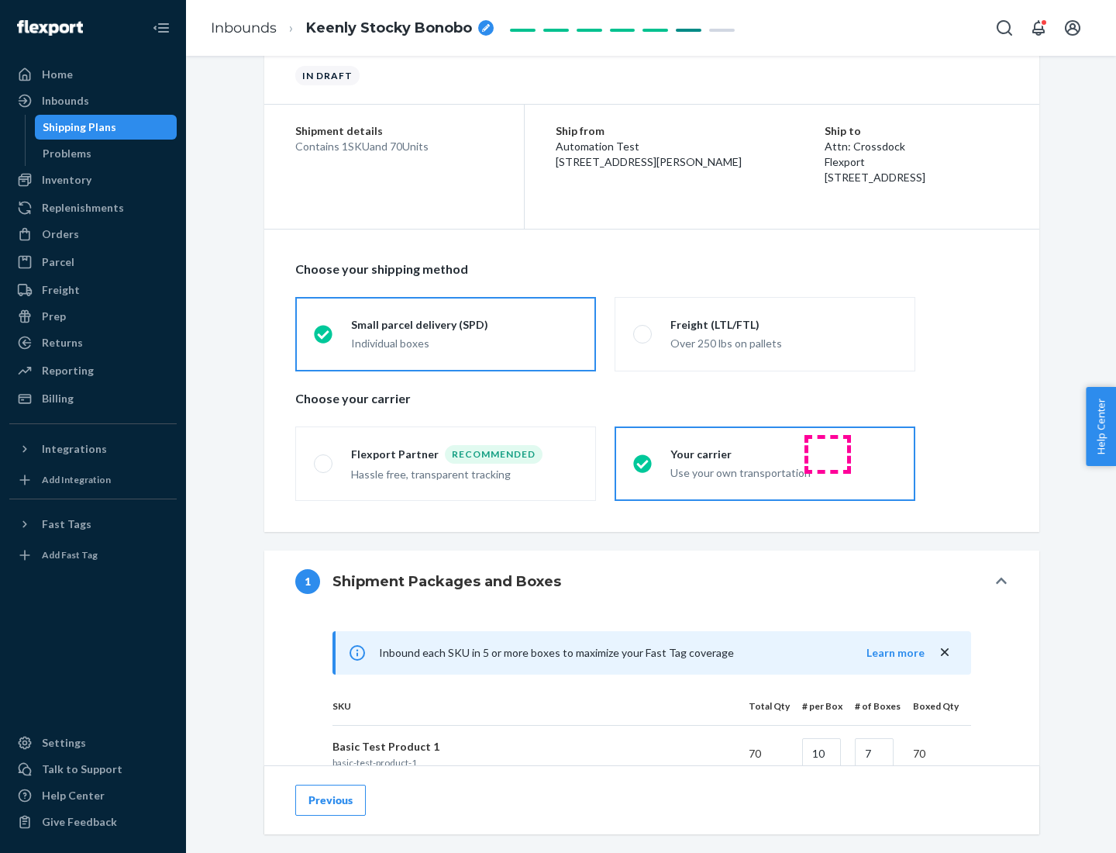
scroll to position [376, 0]
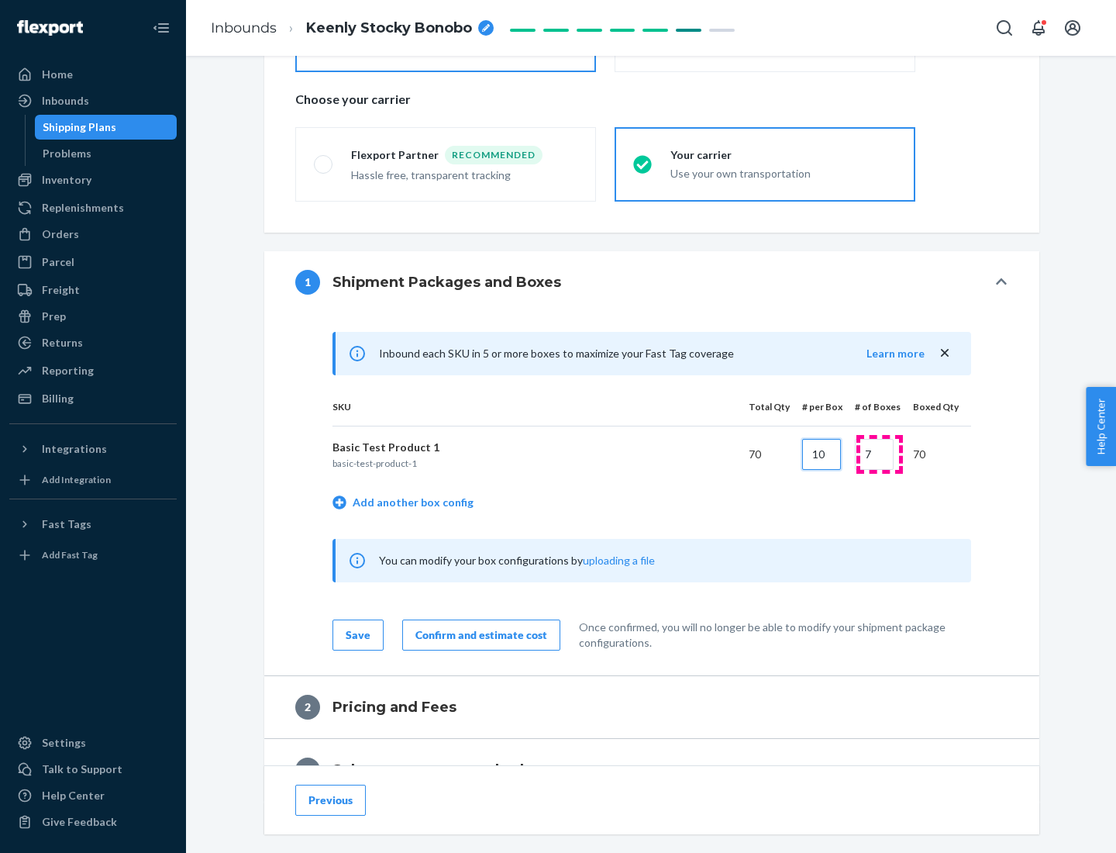
type input "10"
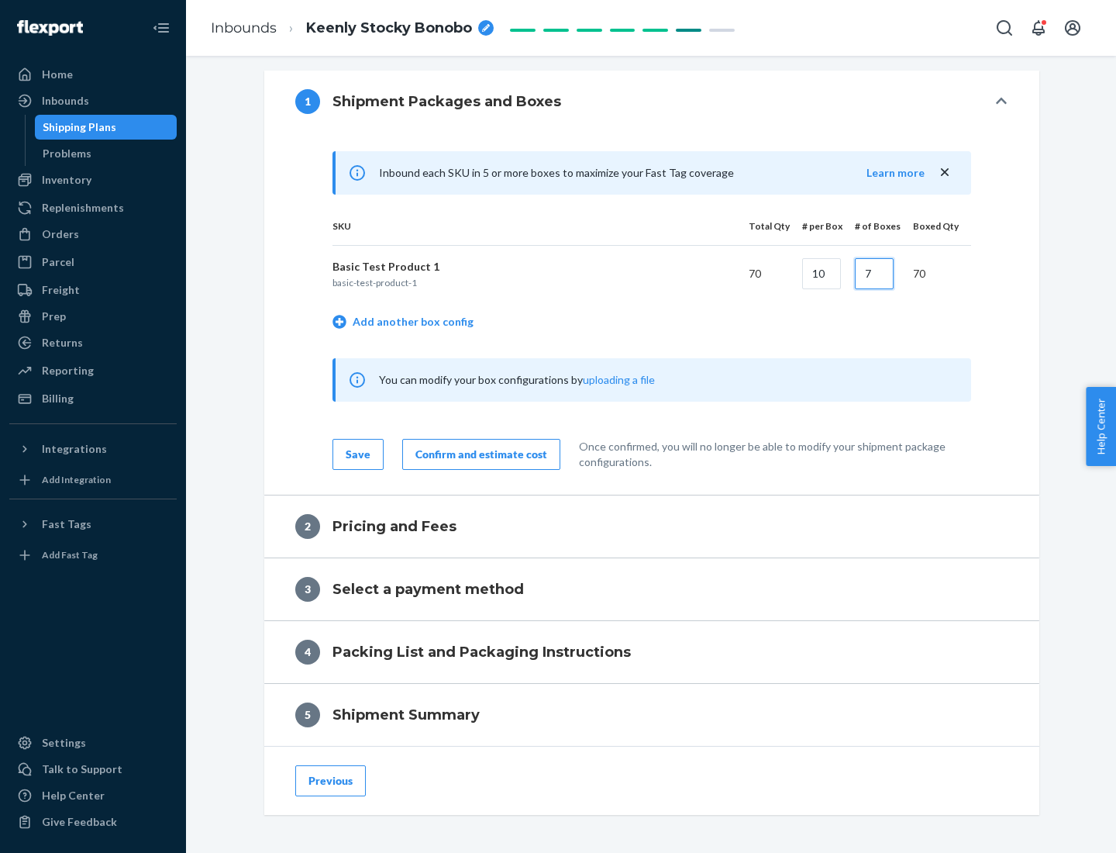
type input "7"
click at [478, 454] on div "Confirm and estimate cost" at bounding box center [482, 455] width 132 height 16
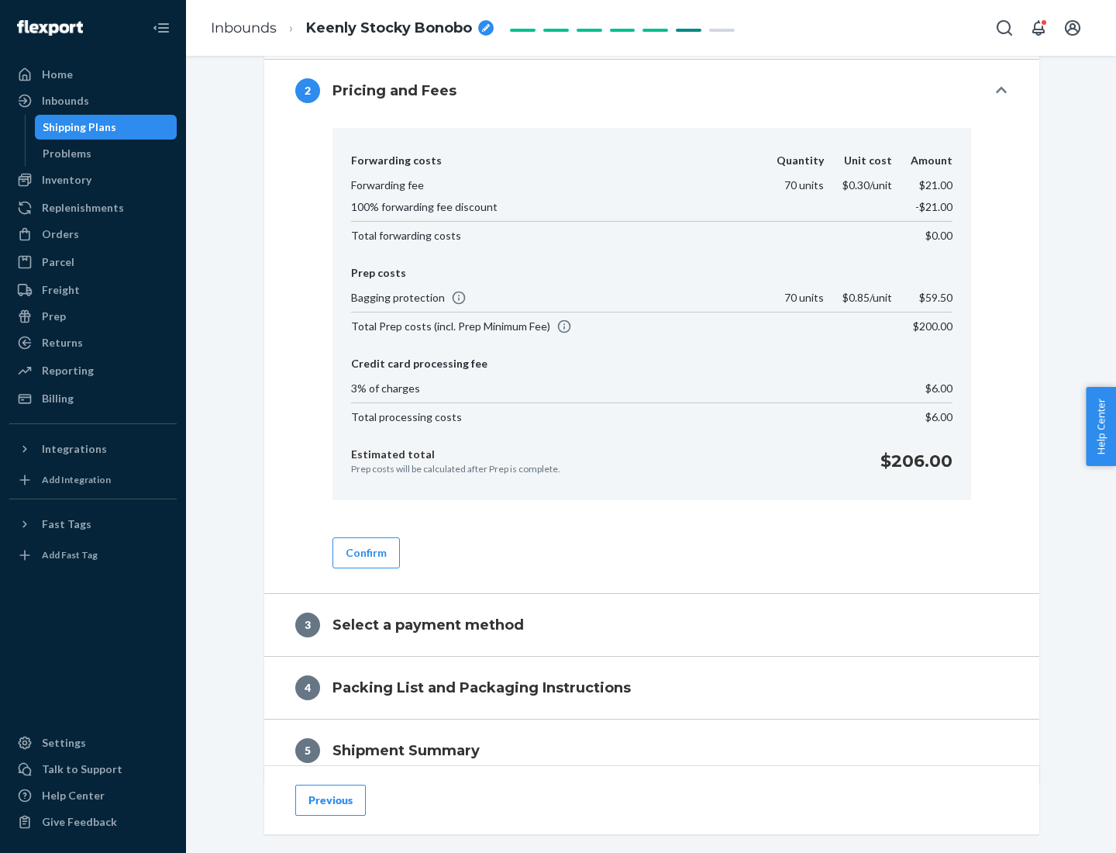
scroll to position [729, 0]
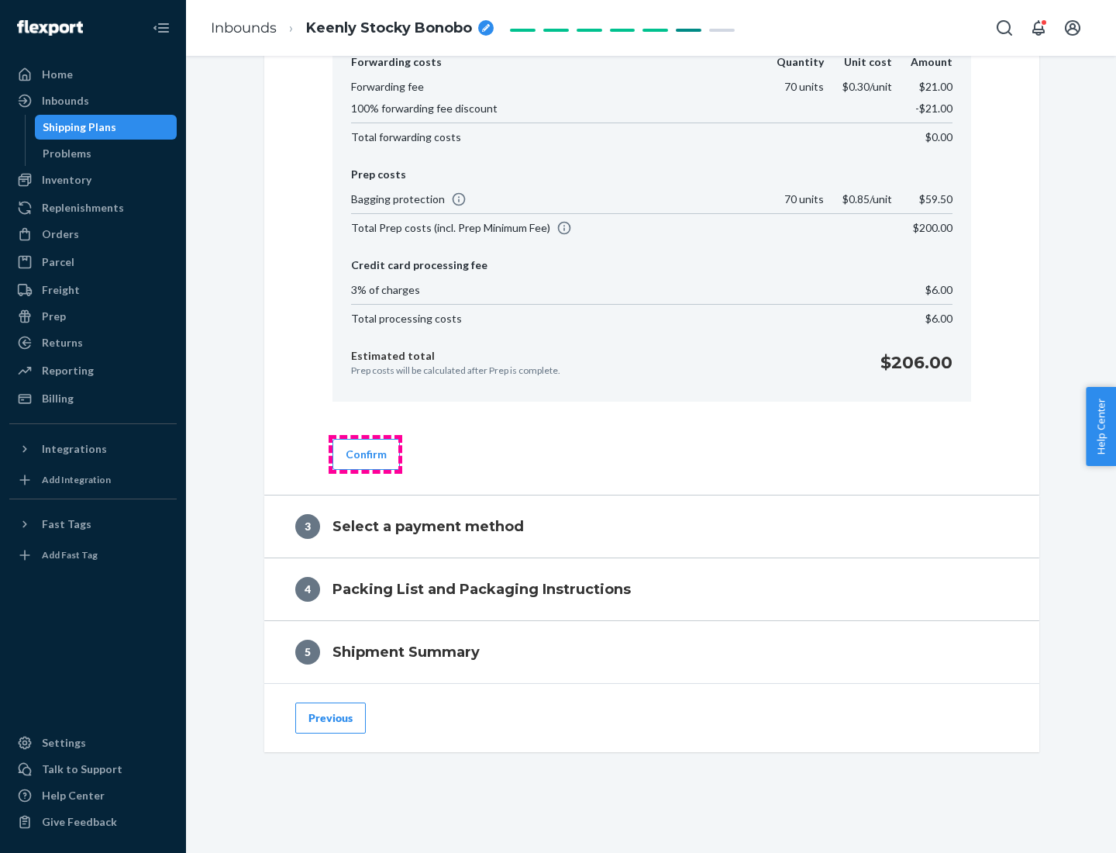
click at [365, 454] on button "Confirm" at bounding box center [366, 454] width 67 height 31
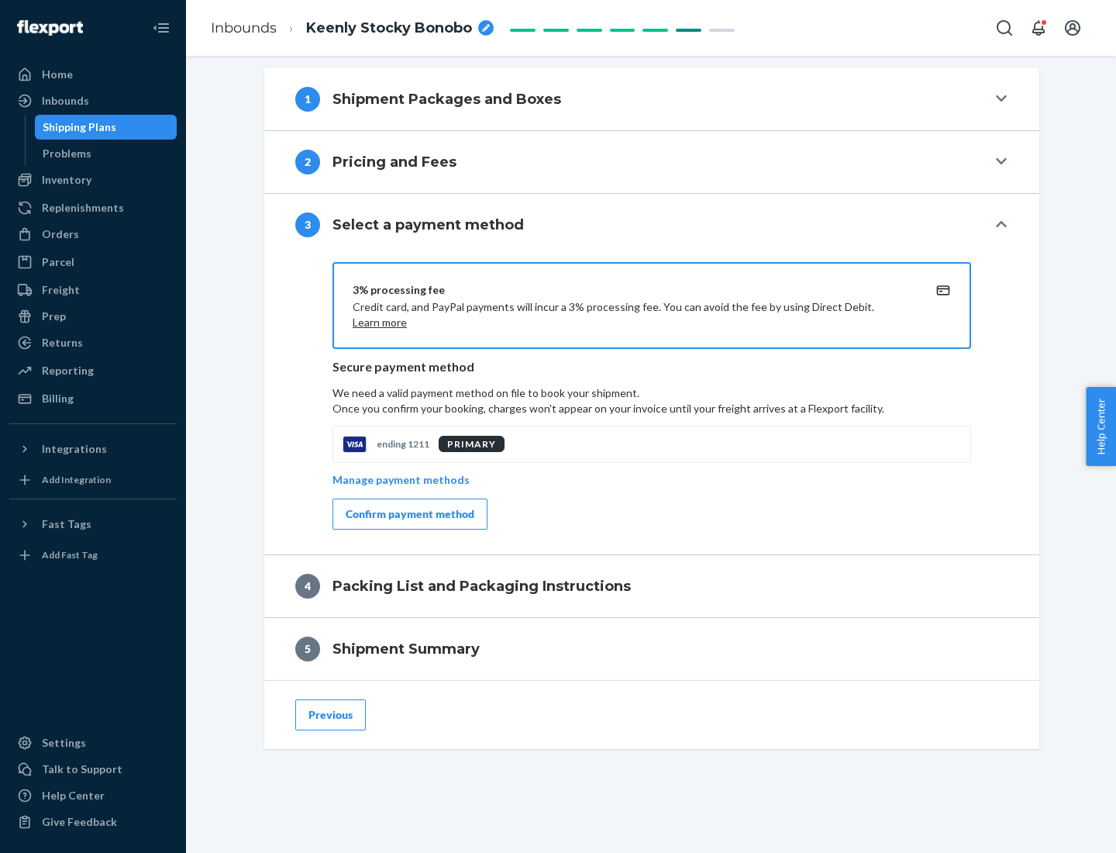
scroll to position [559, 0]
click at [409, 514] on div "Confirm payment method" at bounding box center [410, 514] width 129 height 16
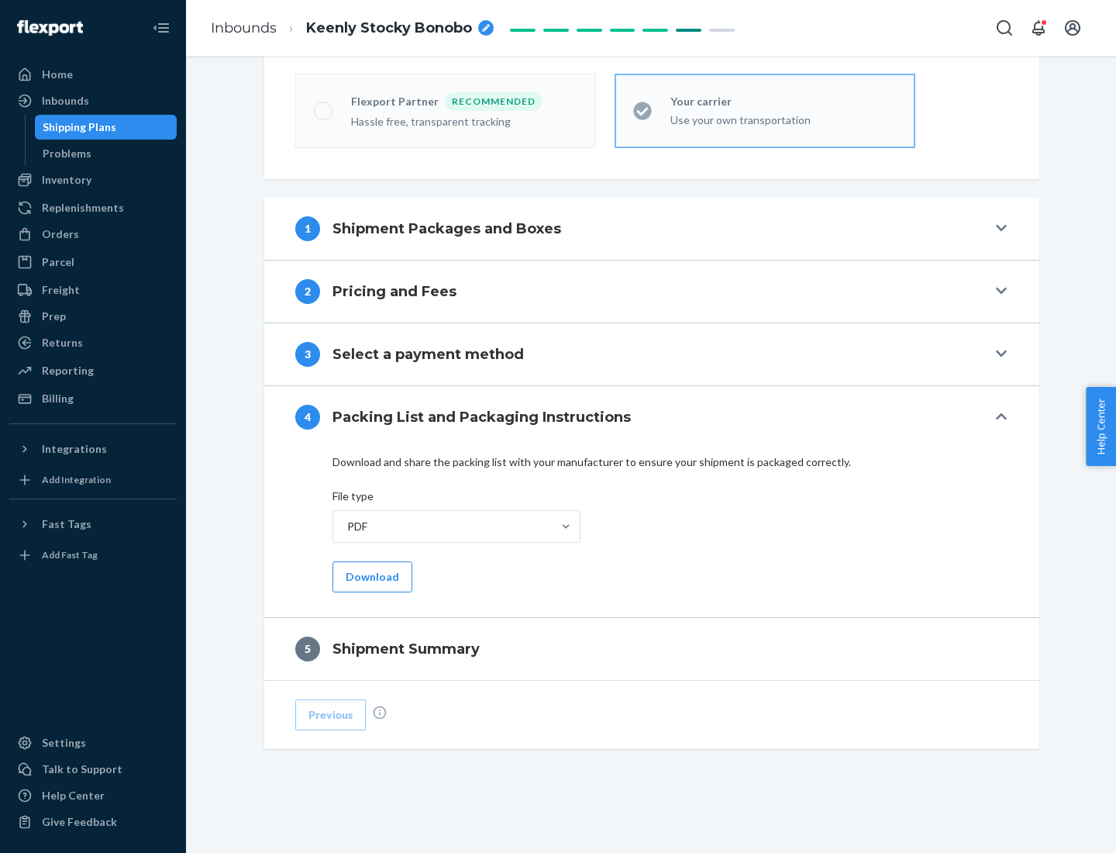
scroll to position [430, 0]
click at [371, 576] on button "Download" at bounding box center [373, 576] width 80 height 31
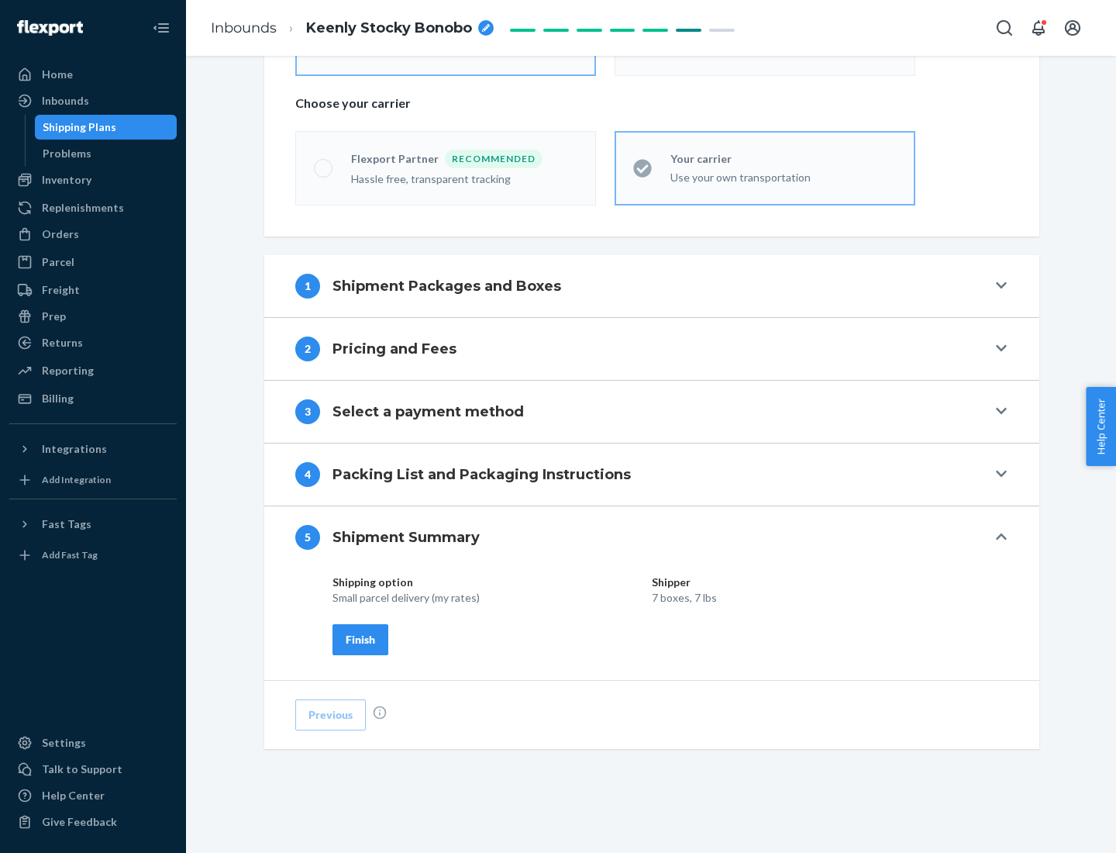
scroll to position [372, 0]
